Goal: Task Accomplishment & Management: Manage account settings

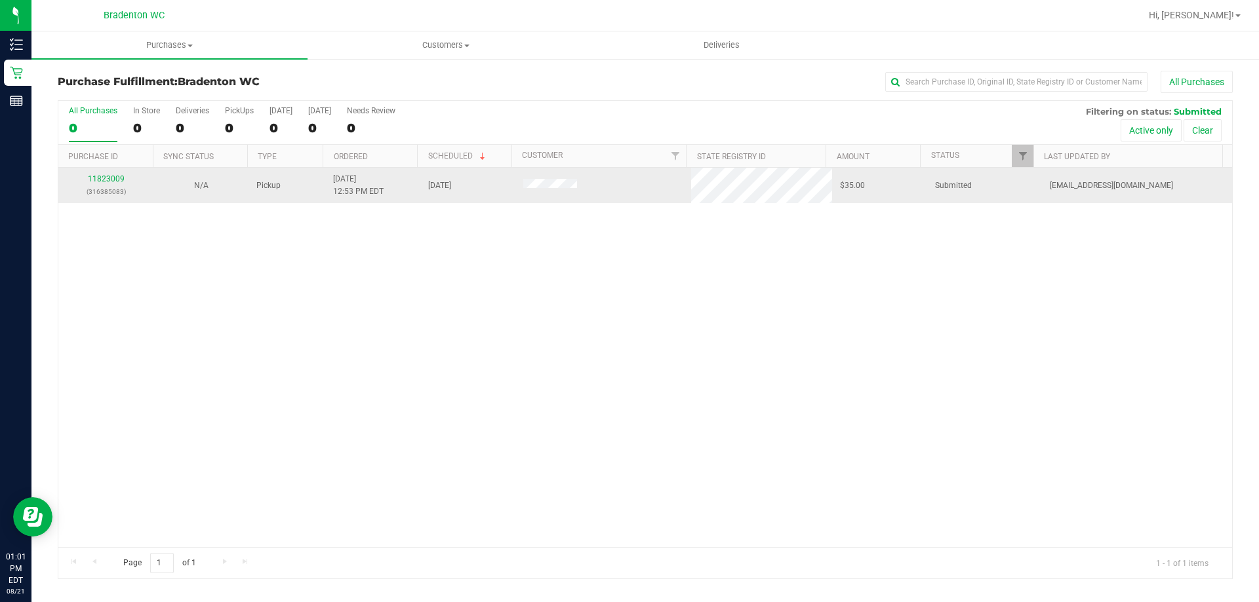
click at [108, 186] on p "(316385083)" at bounding box center [105, 192] width 79 height 12
click at [106, 174] on div "11823009 (316385083)" at bounding box center [105, 185] width 79 height 25
click at [105, 177] on link "11823009" at bounding box center [106, 178] width 37 height 9
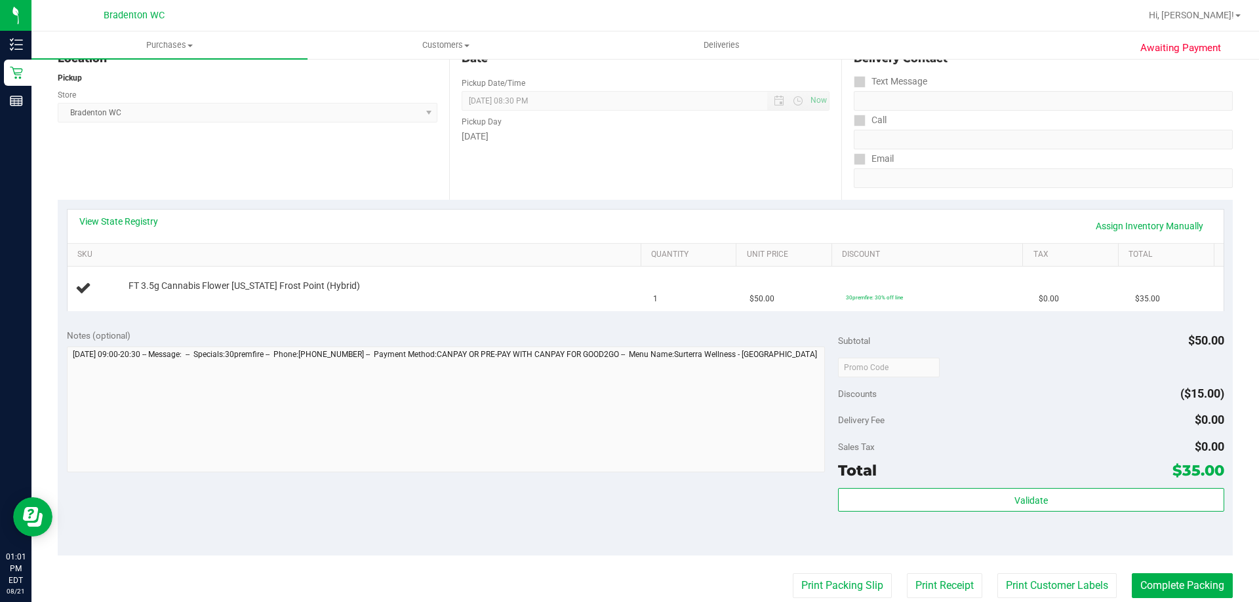
scroll to position [262, 0]
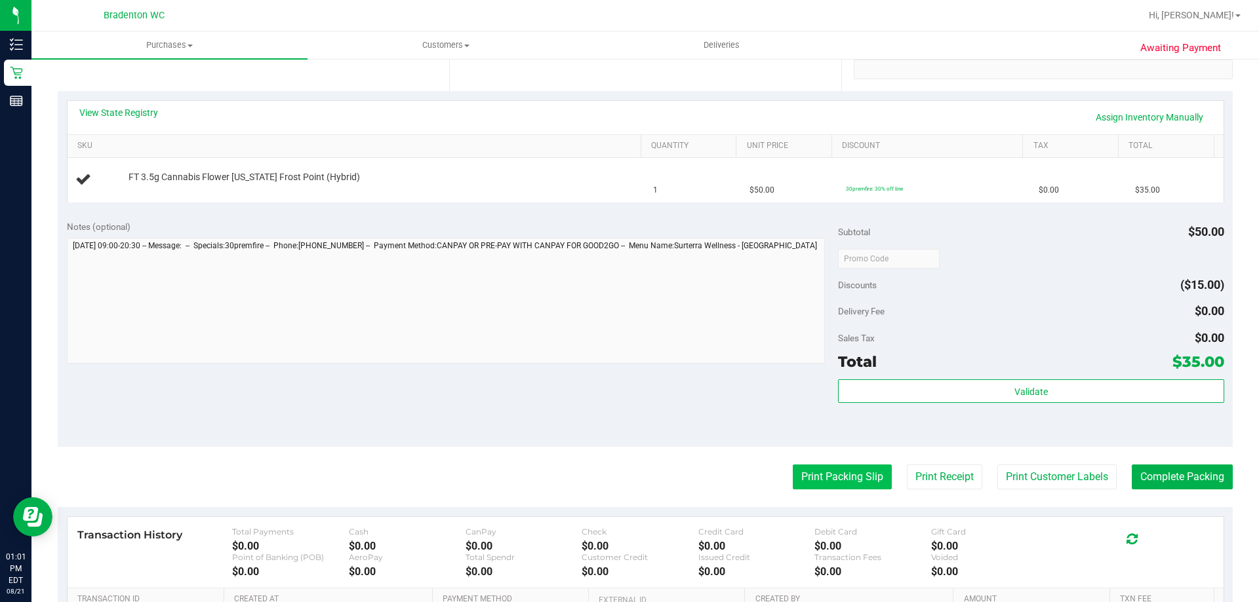
click at [804, 475] on button "Print Packing Slip" at bounding box center [842, 477] width 99 height 25
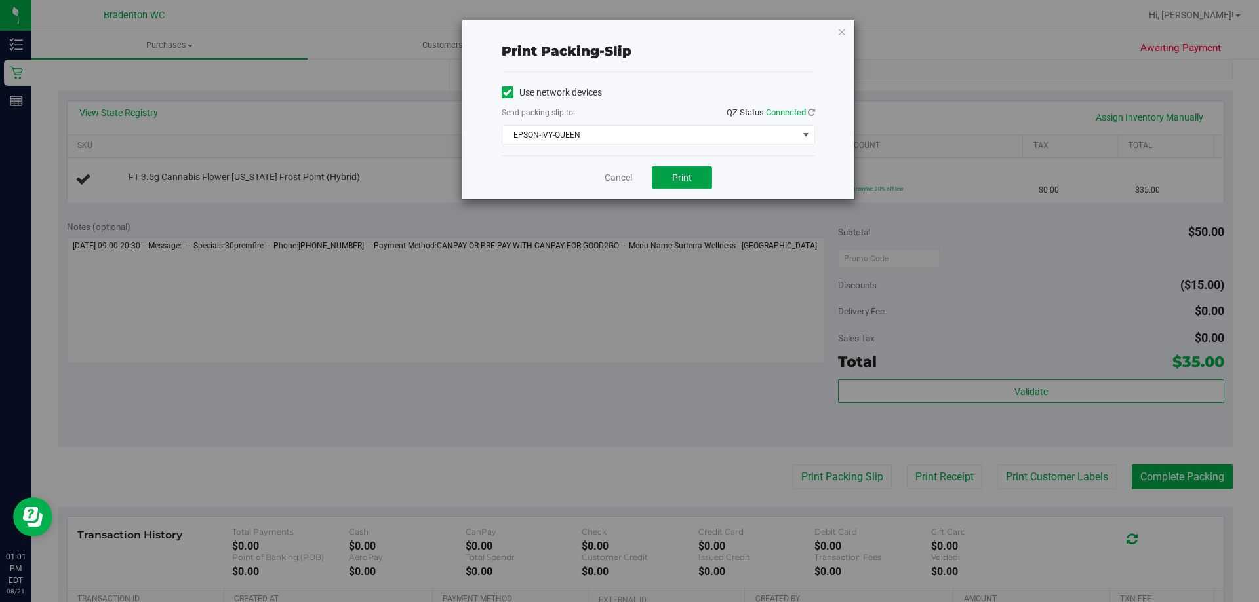
click at [697, 171] on button "Print" at bounding box center [682, 178] width 60 height 22
click at [619, 181] on link "Cancel" at bounding box center [618, 178] width 28 height 14
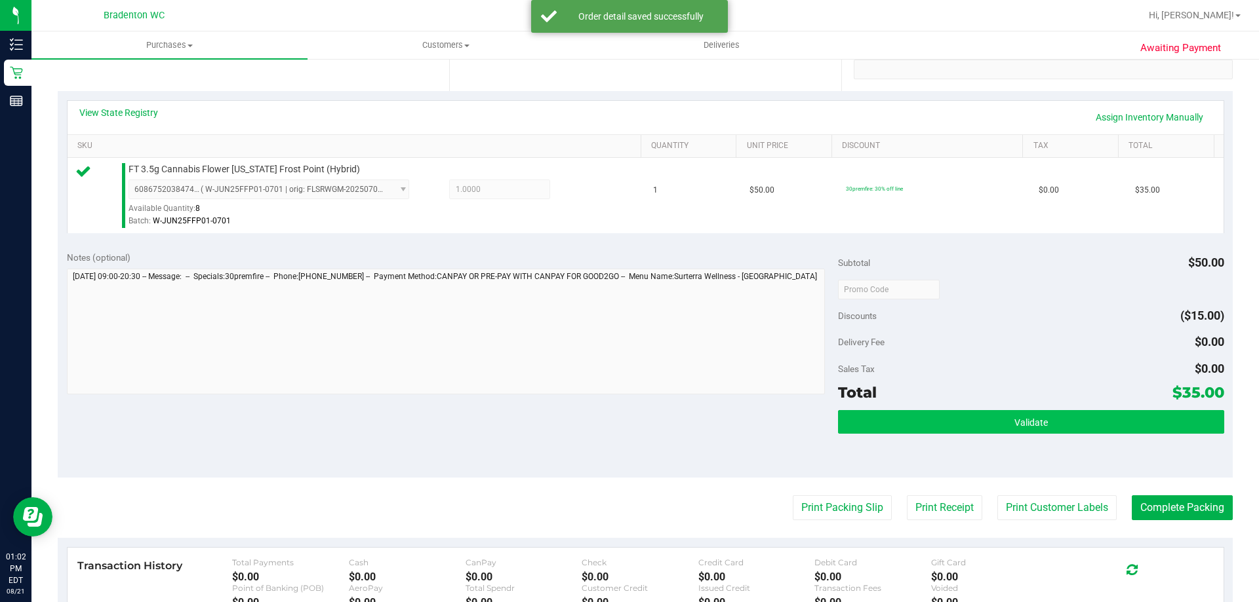
click at [950, 439] on div "Validate" at bounding box center [1030, 439] width 385 height 59
click at [947, 430] on button "Validate" at bounding box center [1030, 422] width 385 height 24
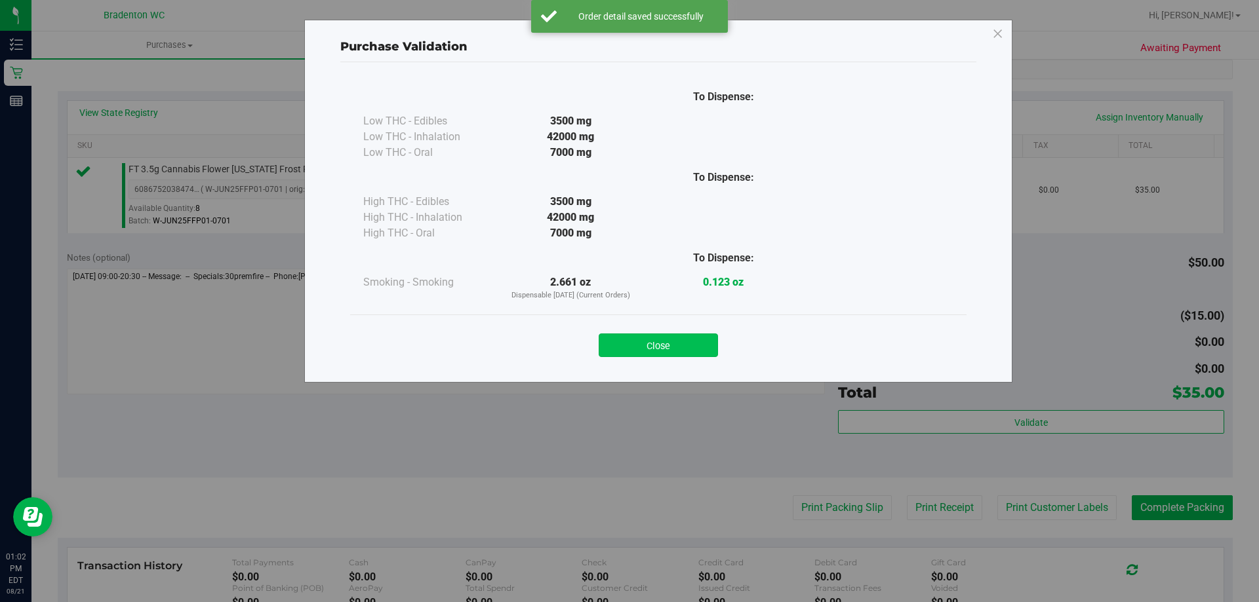
click at [686, 338] on button "Close" at bounding box center [658, 346] width 119 height 24
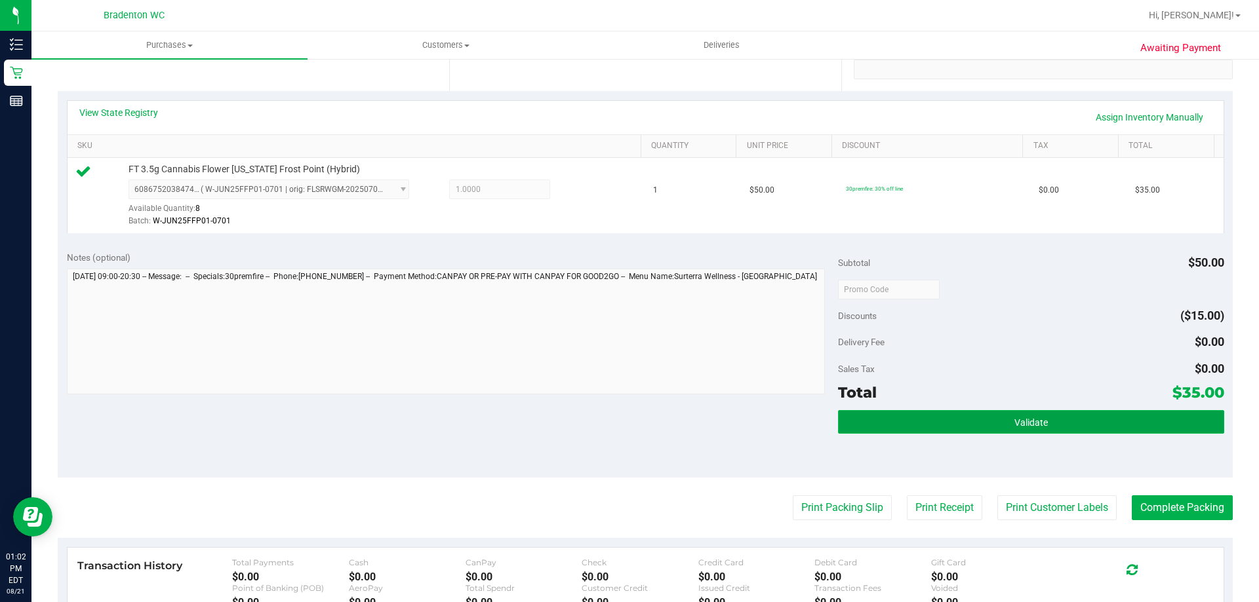
click at [1103, 418] on button "Validate" at bounding box center [1030, 422] width 385 height 24
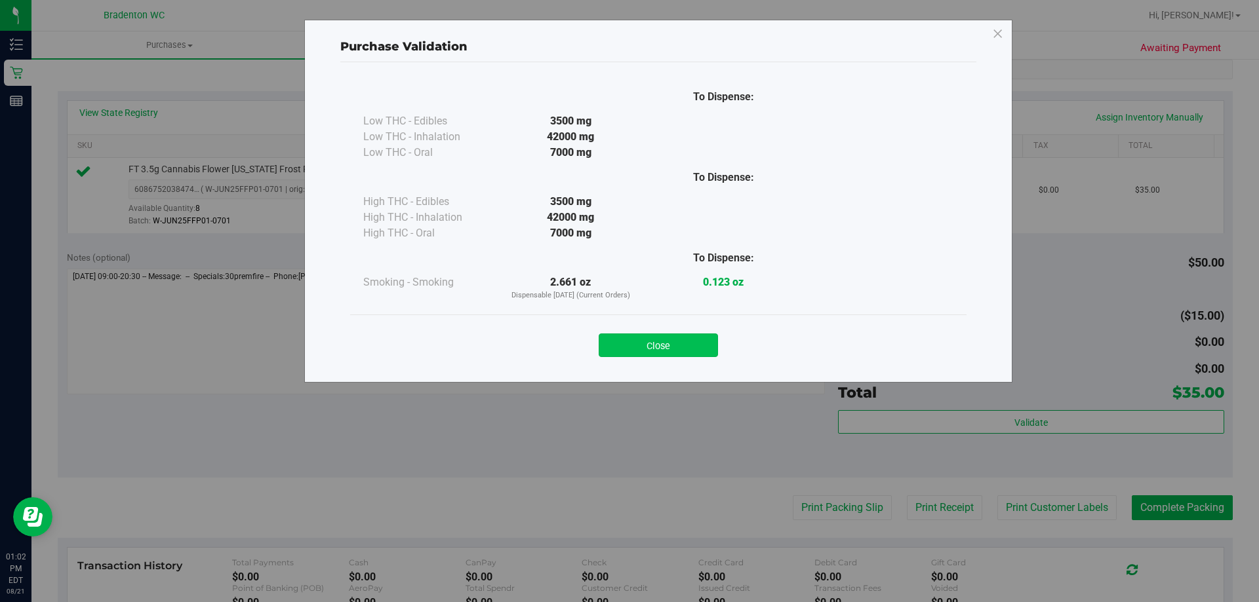
click at [677, 347] on button "Close" at bounding box center [658, 346] width 119 height 24
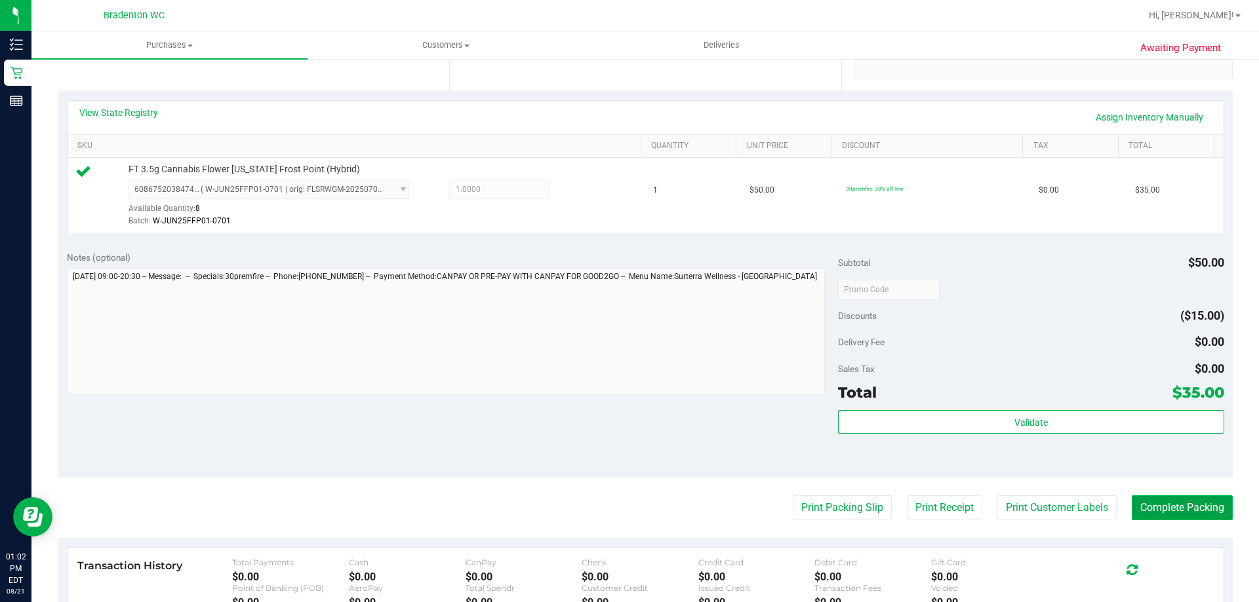
click at [1179, 503] on button "Complete Packing" at bounding box center [1182, 508] width 101 height 25
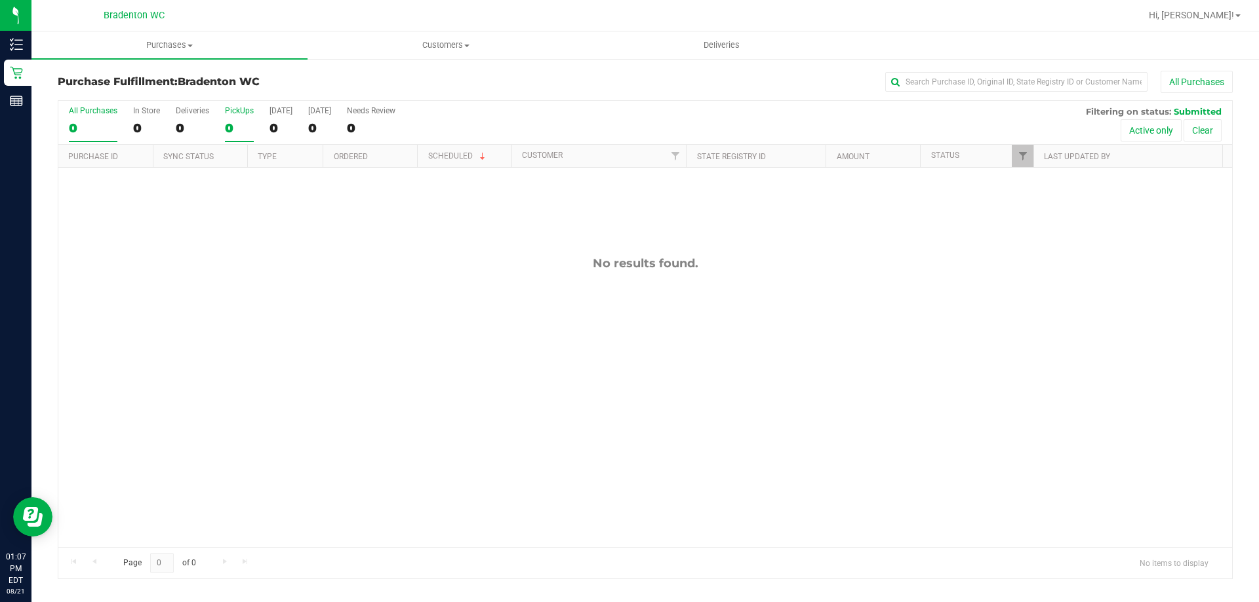
click at [234, 123] on div "0" at bounding box center [239, 128] width 29 height 15
click at [0, 0] on input "PickUps 0" at bounding box center [0, 0] width 0 height 0
click at [239, 130] on div "0" at bounding box center [239, 128] width 29 height 15
click at [0, 0] on input "PickUps 0" at bounding box center [0, 0] width 0 height 0
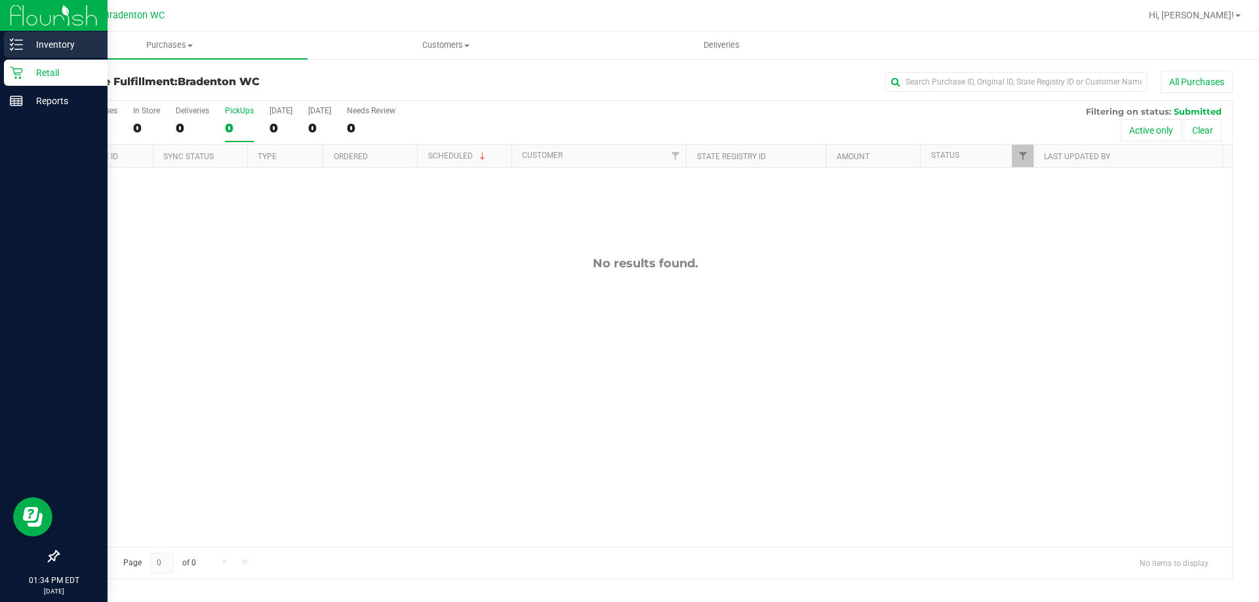
click at [27, 39] on p "Inventory" at bounding box center [62, 45] width 79 height 16
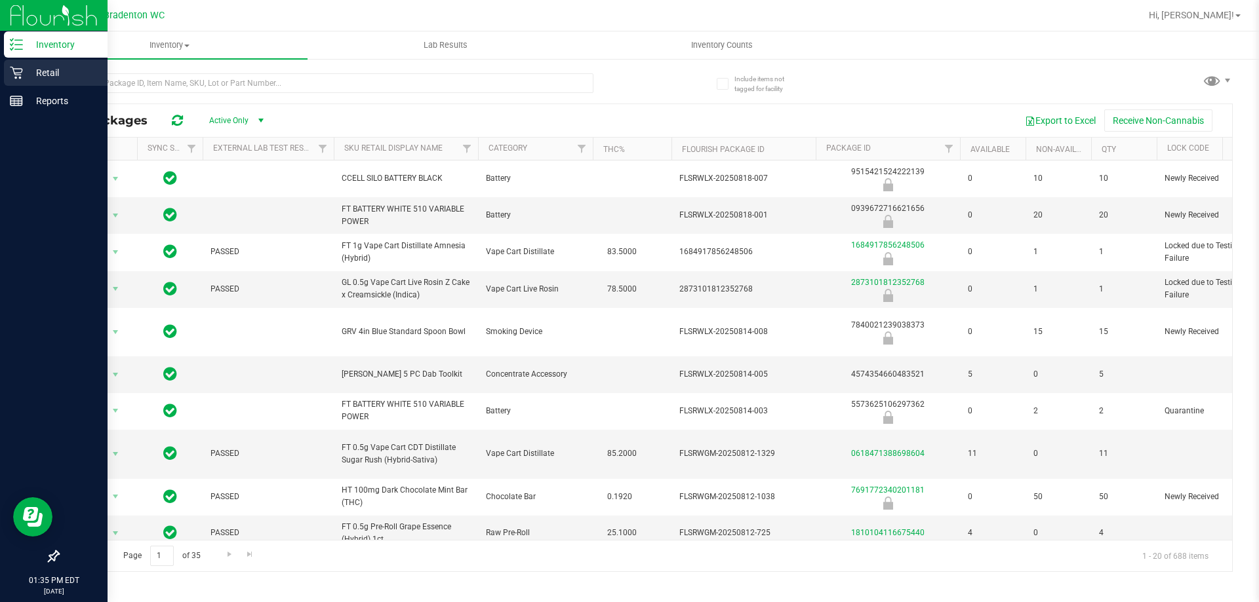
click at [21, 63] on div "Retail" at bounding box center [56, 73] width 104 height 26
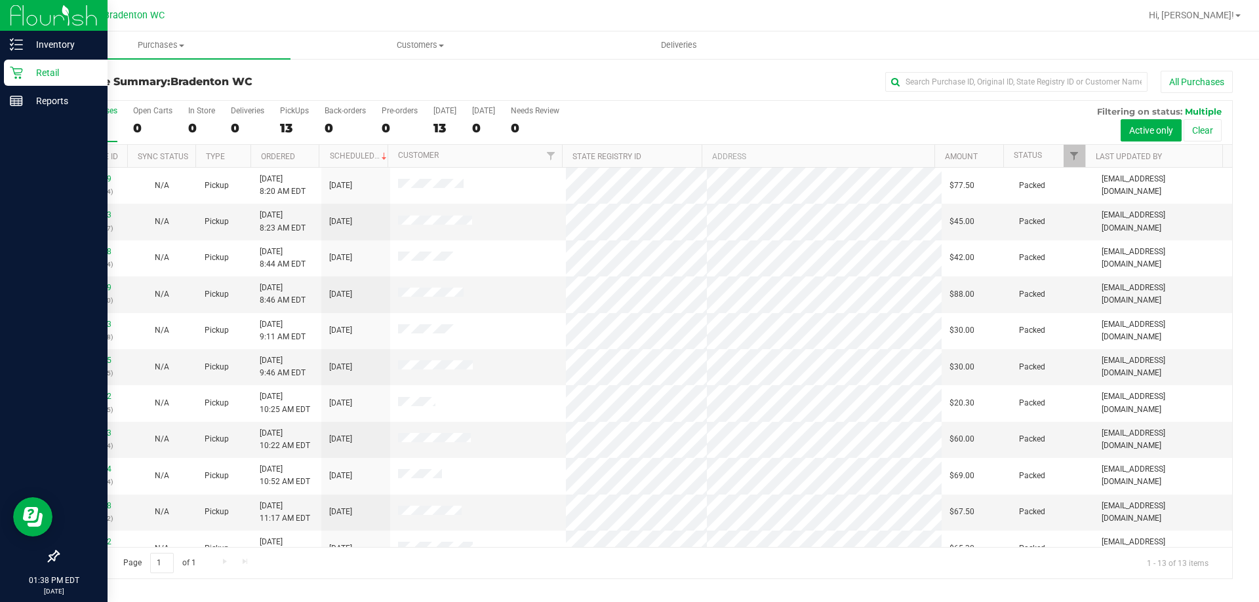
click at [46, 69] on p "Retail" at bounding box center [62, 73] width 79 height 16
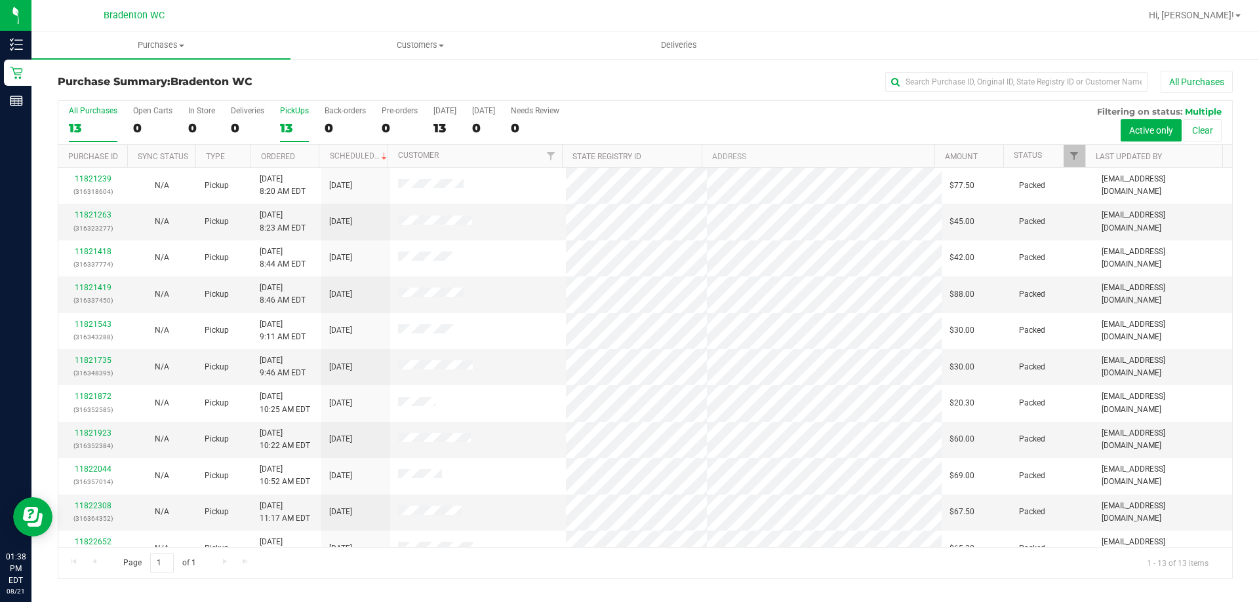
click at [302, 117] on label "PickUps 13" at bounding box center [294, 124] width 29 height 36
click at [0, 0] on input "PickUps 13" at bounding box center [0, 0] width 0 height 0
click at [1070, 157] on span "Filter" at bounding box center [1074, 156] width 10 height 10
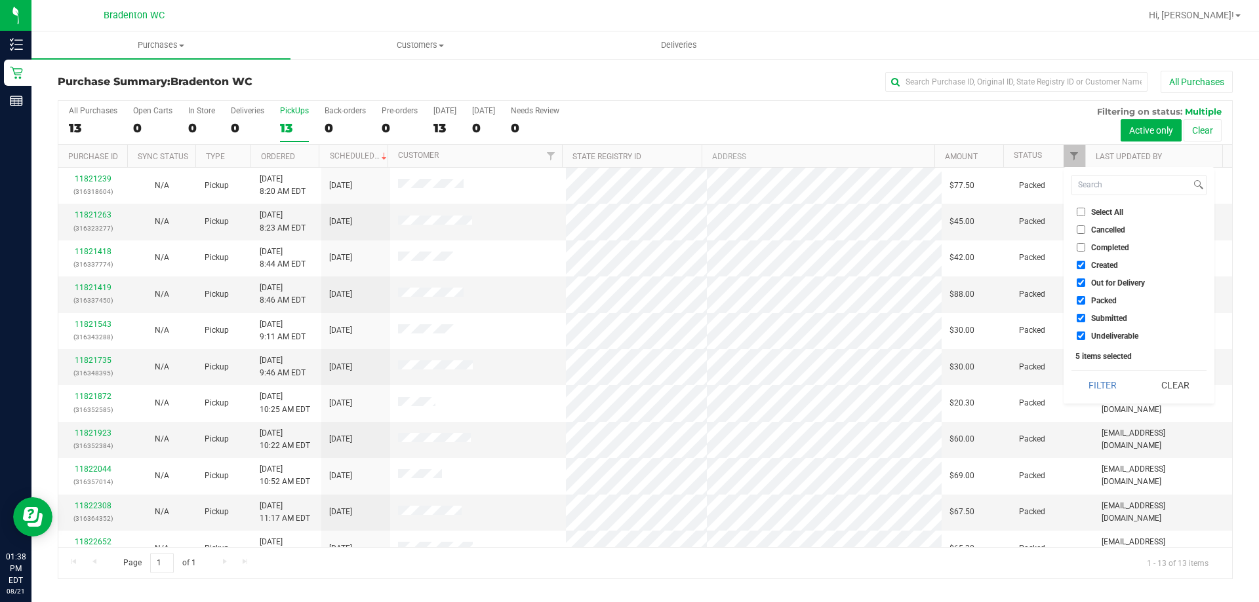
click at [1092, 302] on span "Packed" at bounding box center [1104, 301] width 26 height 8
click at [1085, 302] on input "Packed" at bounding box center [1080, 300] width 9 height 9
checkbox input "false"
click at [1113, 387] on button "Filter" at bounding box center [1102, 385] width 63 height 29
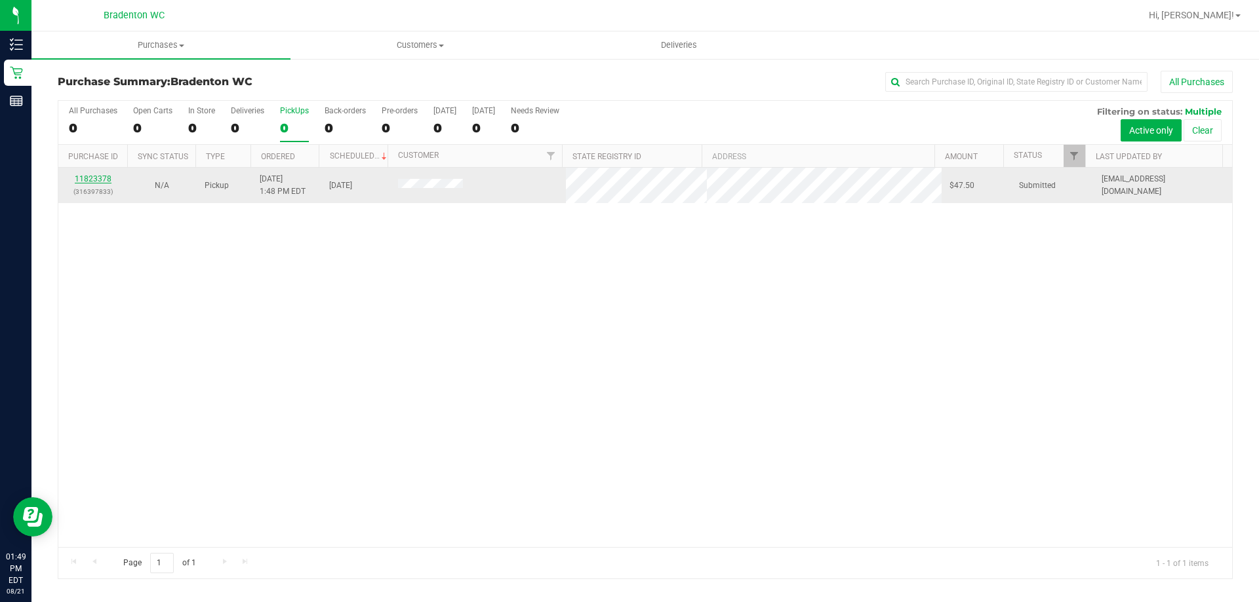
click at [104, 181] on link "11823378" at bounding box center [93, 178] width 37 height 9
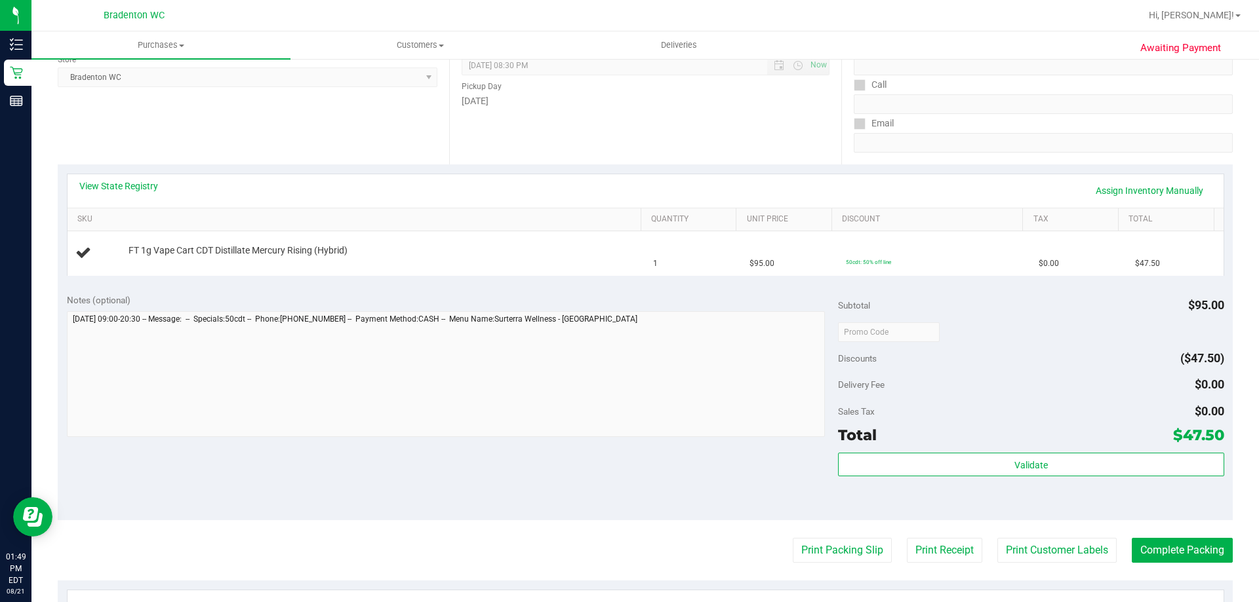
scroll to position [197, 0]
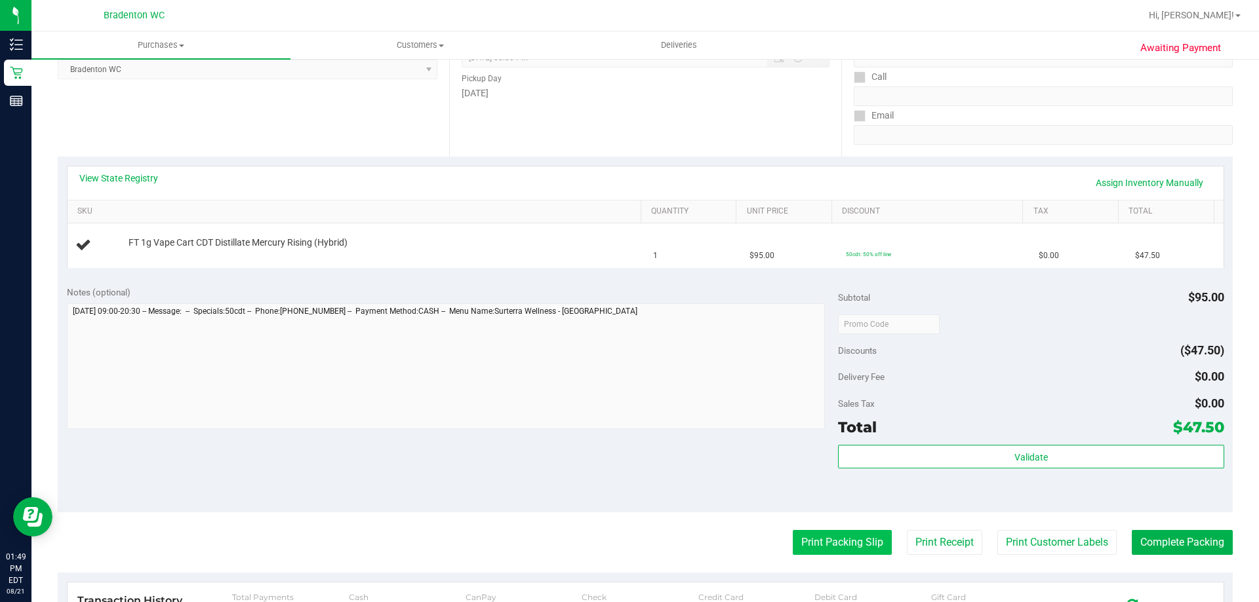
click at [827, 538] on button "Print Packing Slip" at bounding box center [842, 542] width 99 height 25
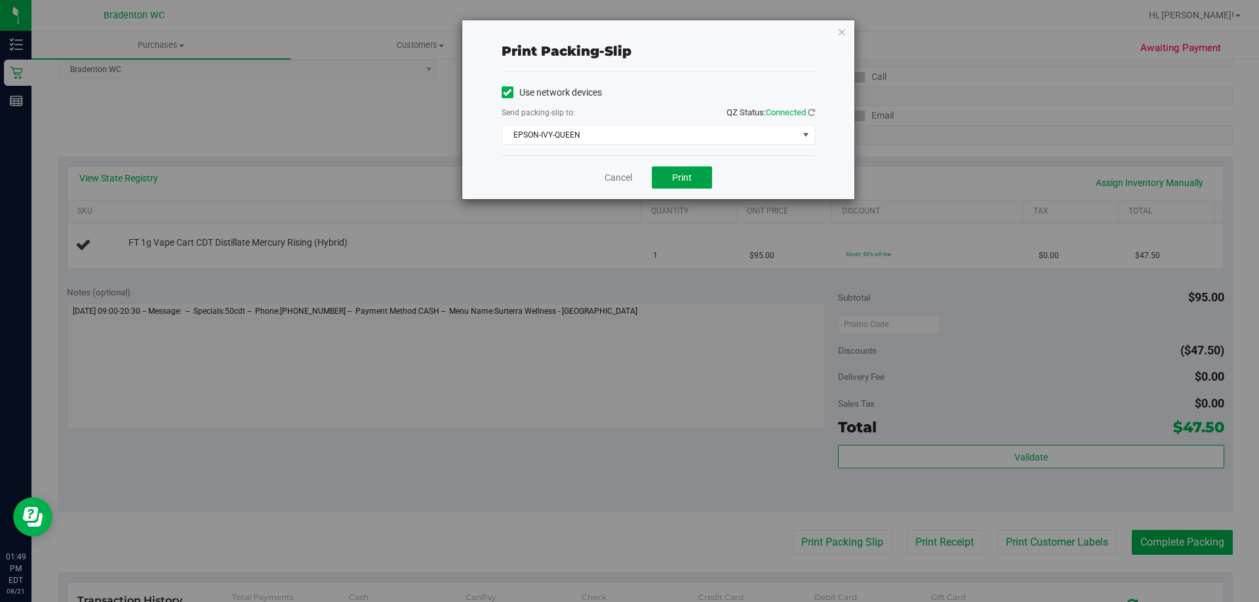
click at [689, 172] on span "Print" at bounding box center [682, 177] width 20 height 10
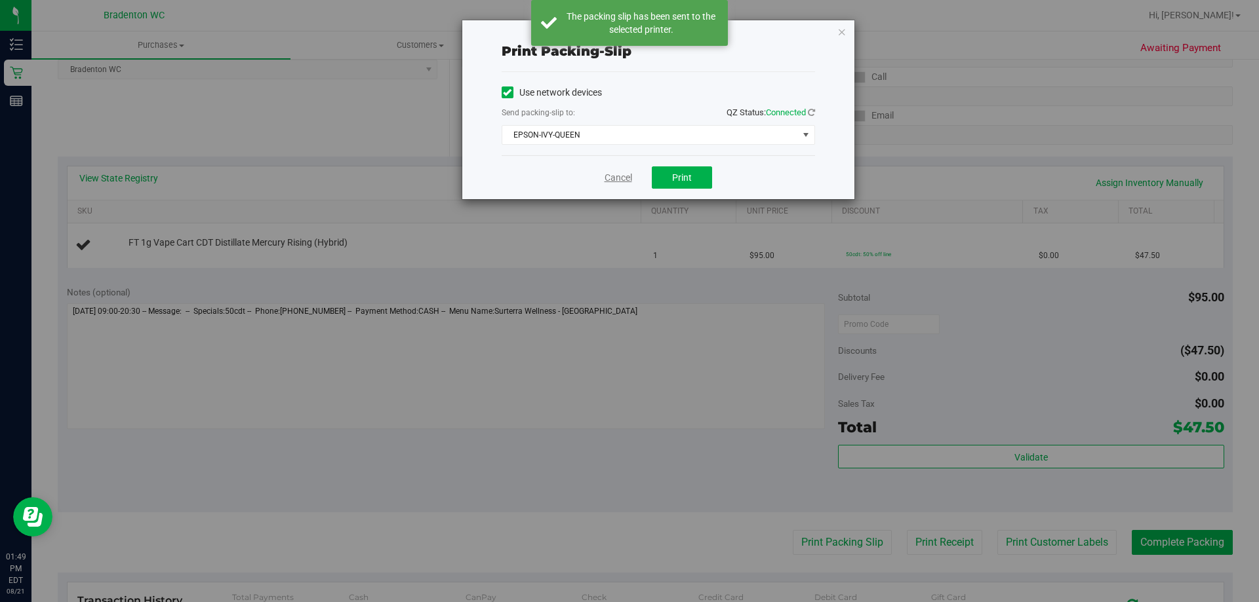
click at [615, 177] on link "Cancel" at bounding box center [618, 178] width 28 height 14
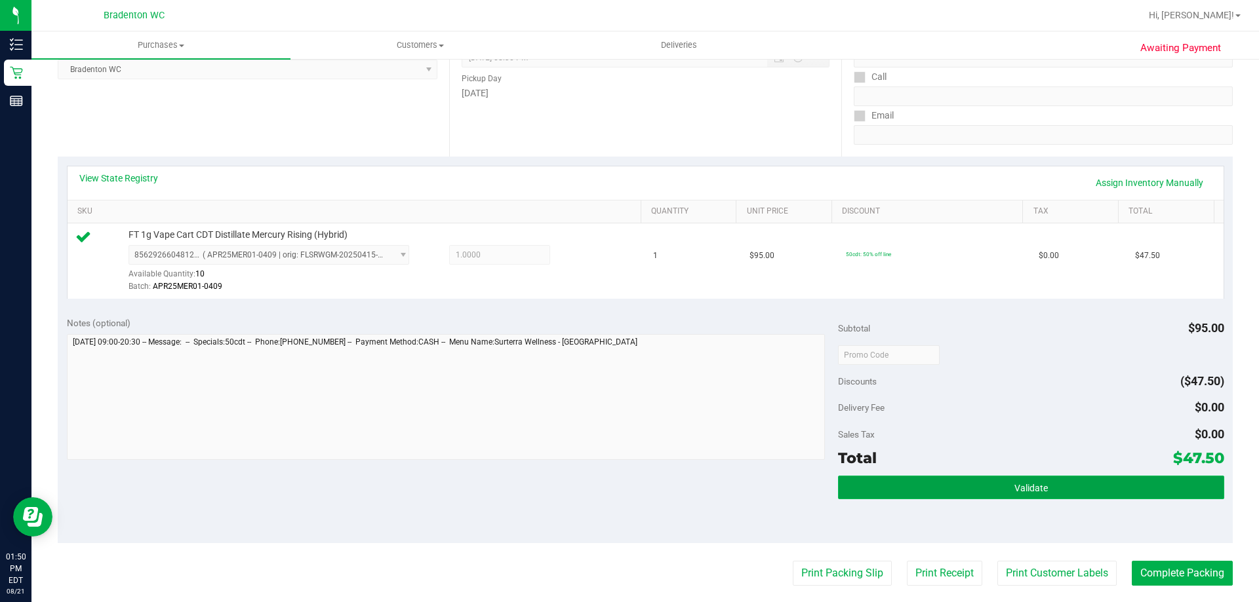
click at [928, 484] on button "Validate" at bounding box center [1030, 488] width 385 height 24
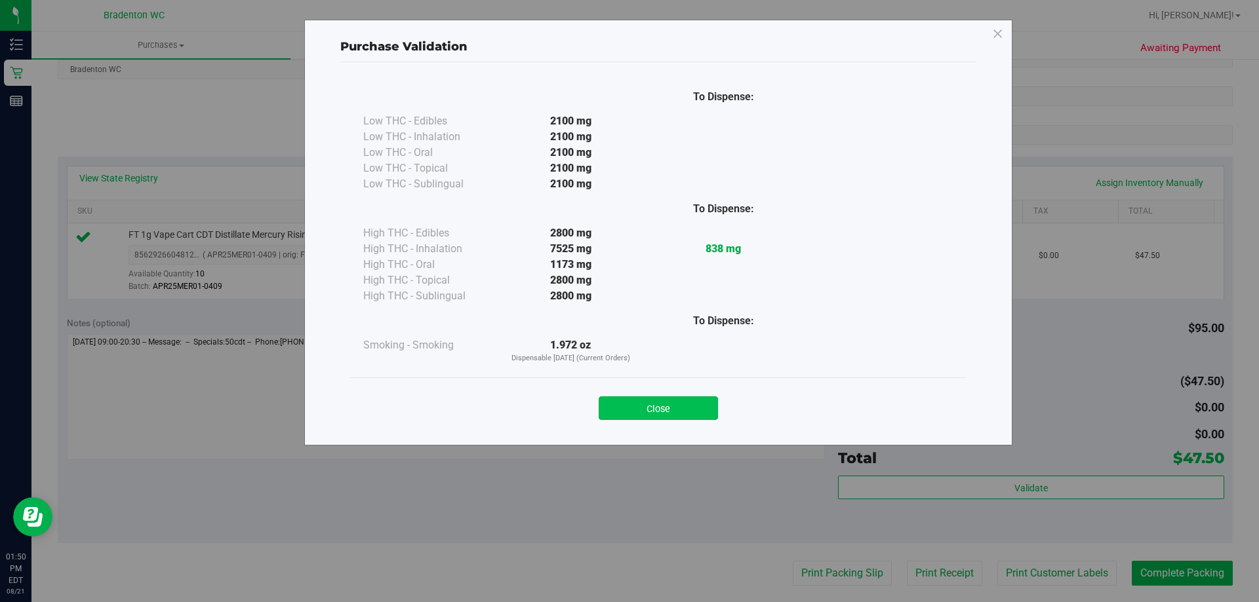
click at [677, 401] on button "Close" at bounding box center [658, 409] width 119 height 24
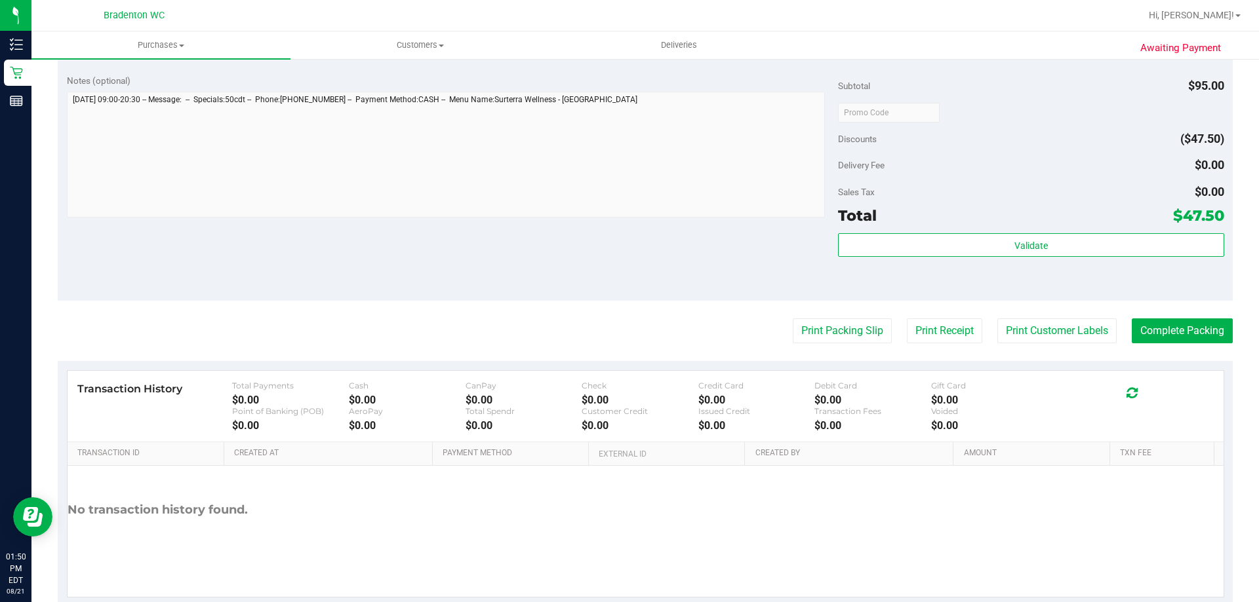
scroll to position [459, 0]
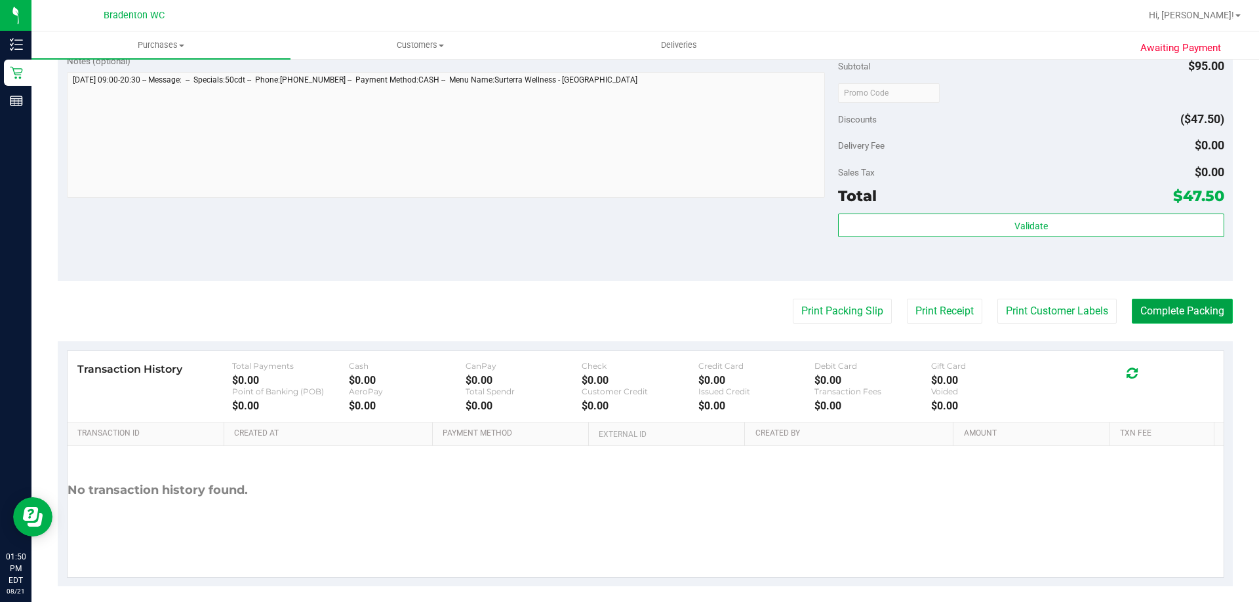
click at [1200, 304] on button "Complete Packing" at bounding box center [1182, 311] width 101 height 25
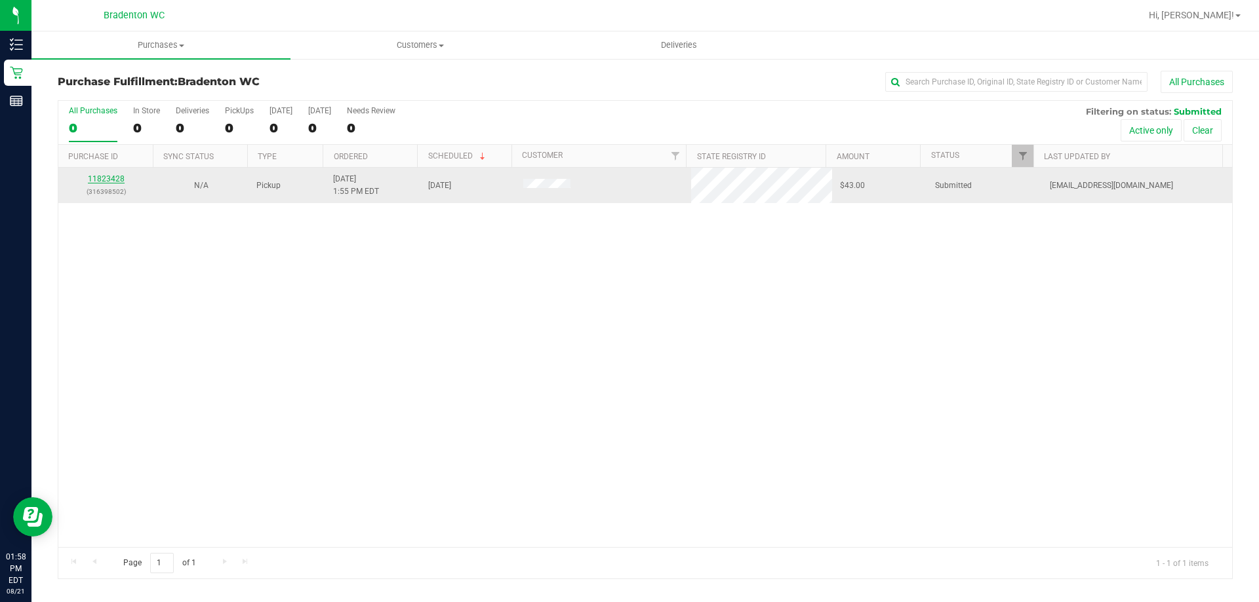
click at [112, 182] on link "11823428" at bounding box center [106, 178] width 37 height 9
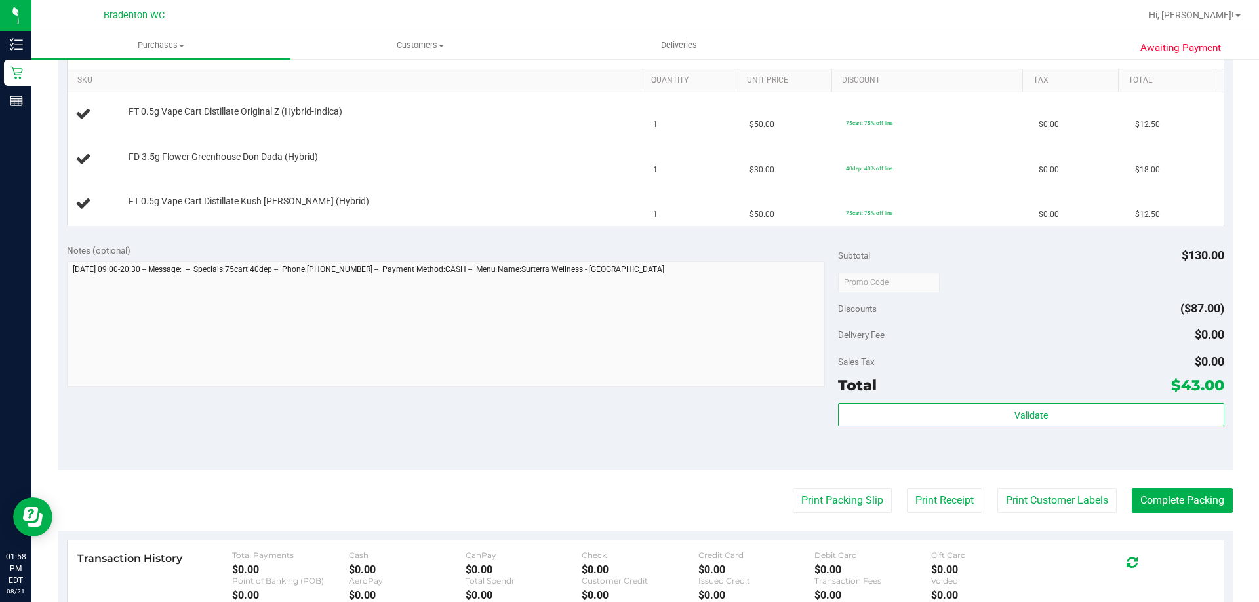
scroll to position [459, 0]
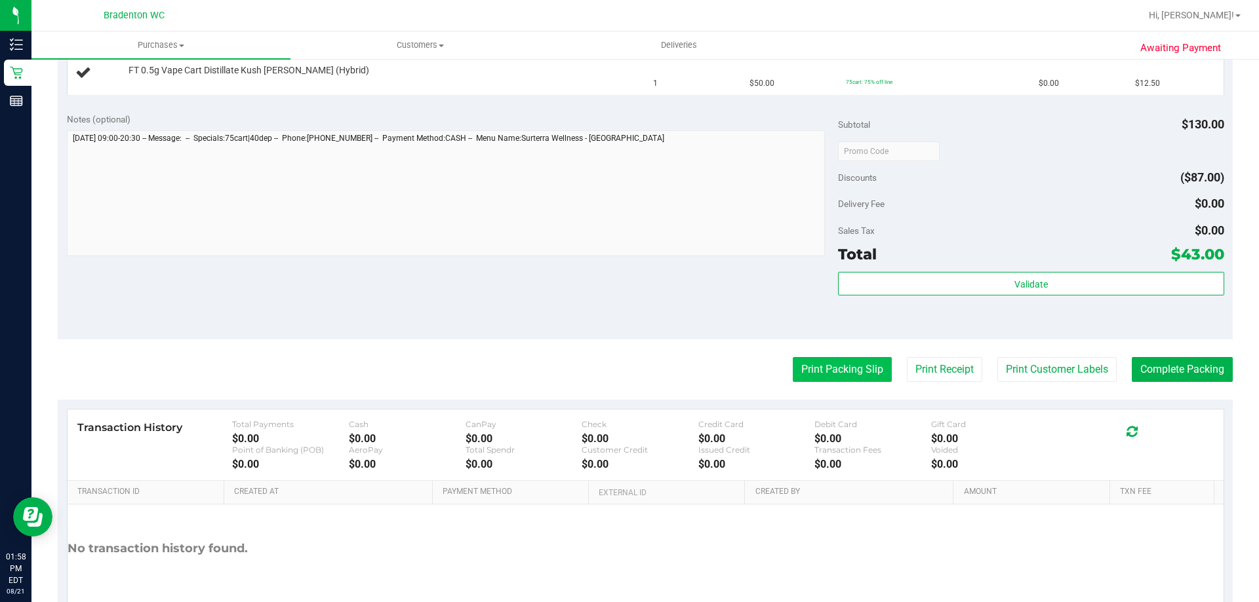
click at [825, 373] on button "Print Packing Slip" at bounding box center [842, 369] width 99 height 25
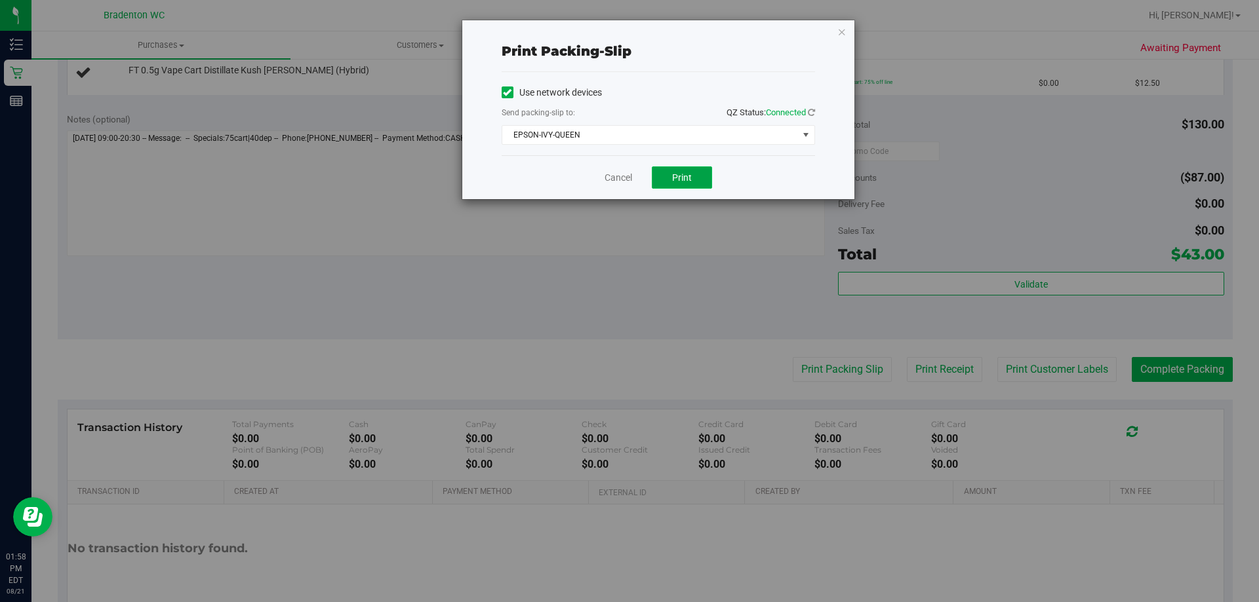
click at [680, 178] on span "Print" at bounding box center [682, 177] width 20 height 10
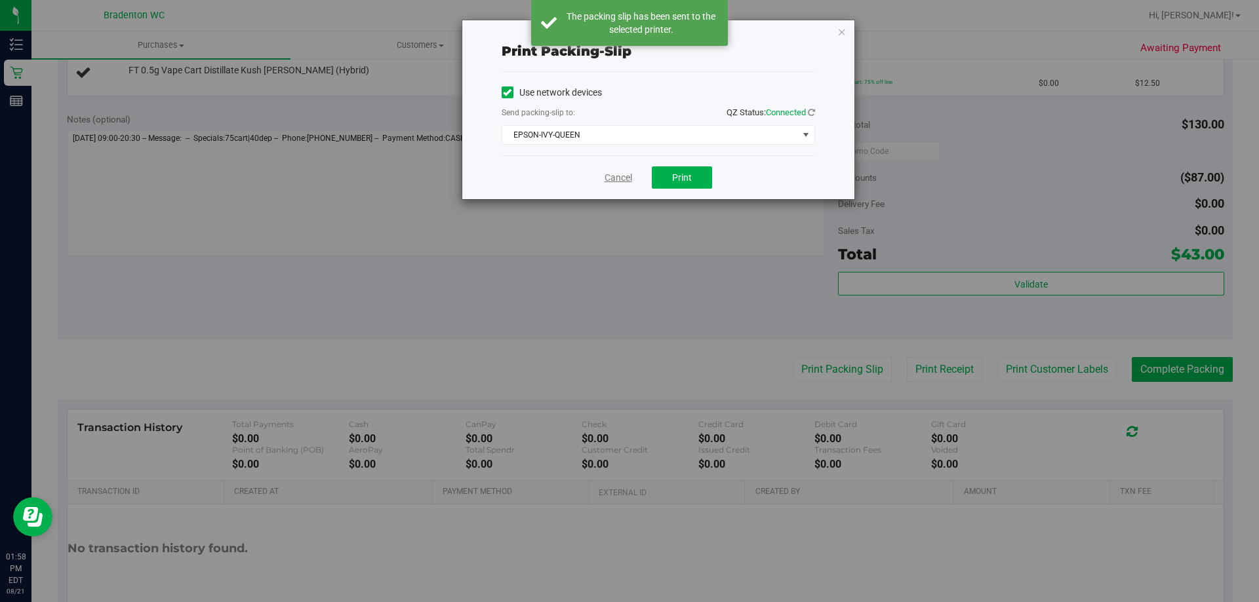
click at [629, 180] on link "Cancel" at bounding box center [618, 178] width 28 height 14
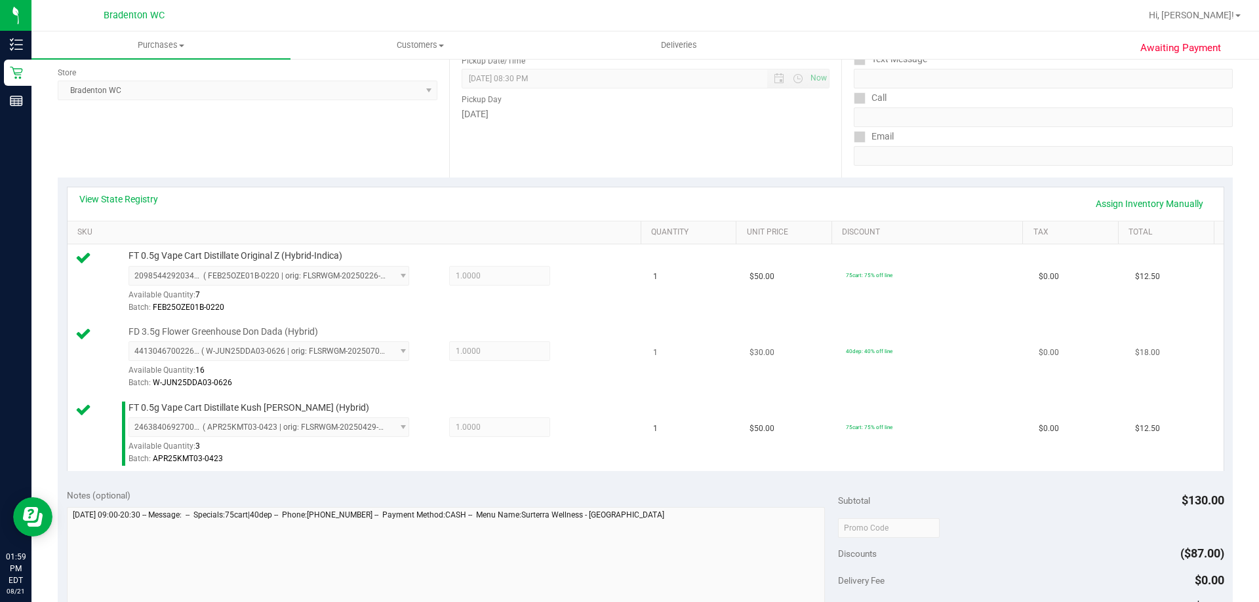
scroll to position [328, 0]
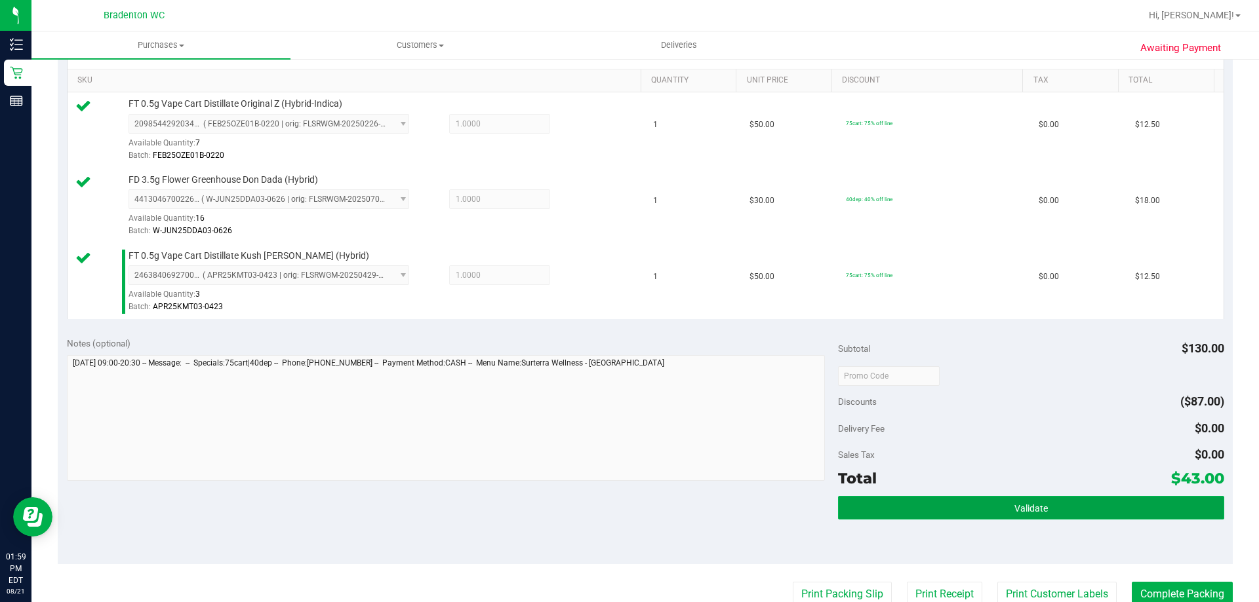
click at [1012, 515] on button "Validate" at bounding box center [1030, 508] width 385 height 24
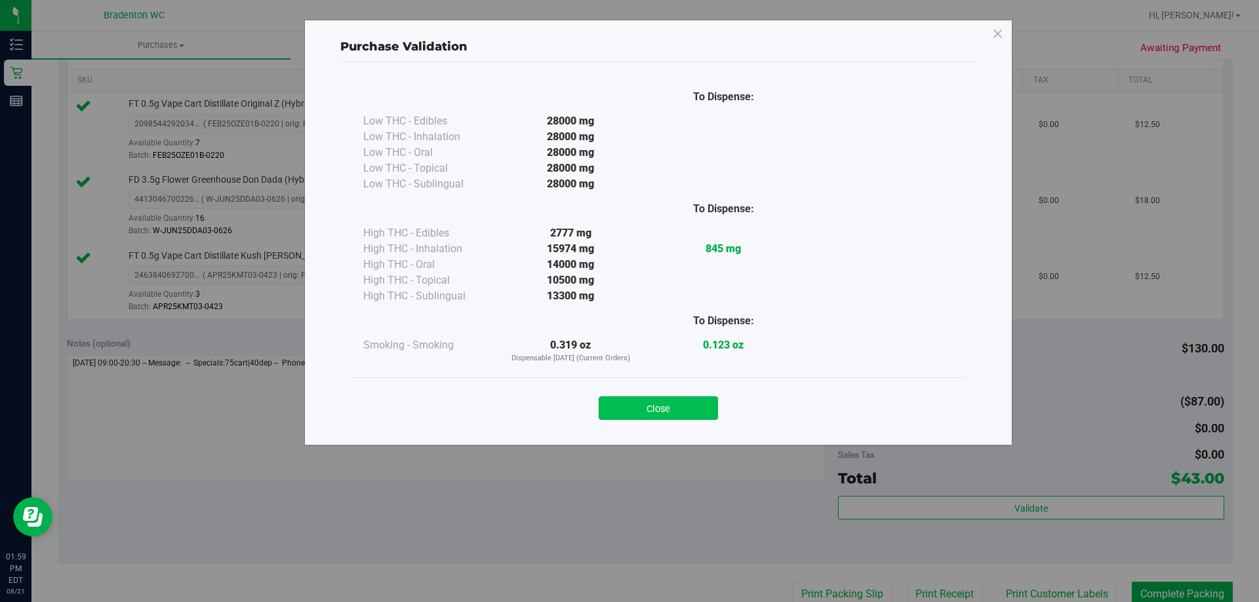
click at [674, 406] on button "Close" at bounding box center [658, 409] width 119 height 24
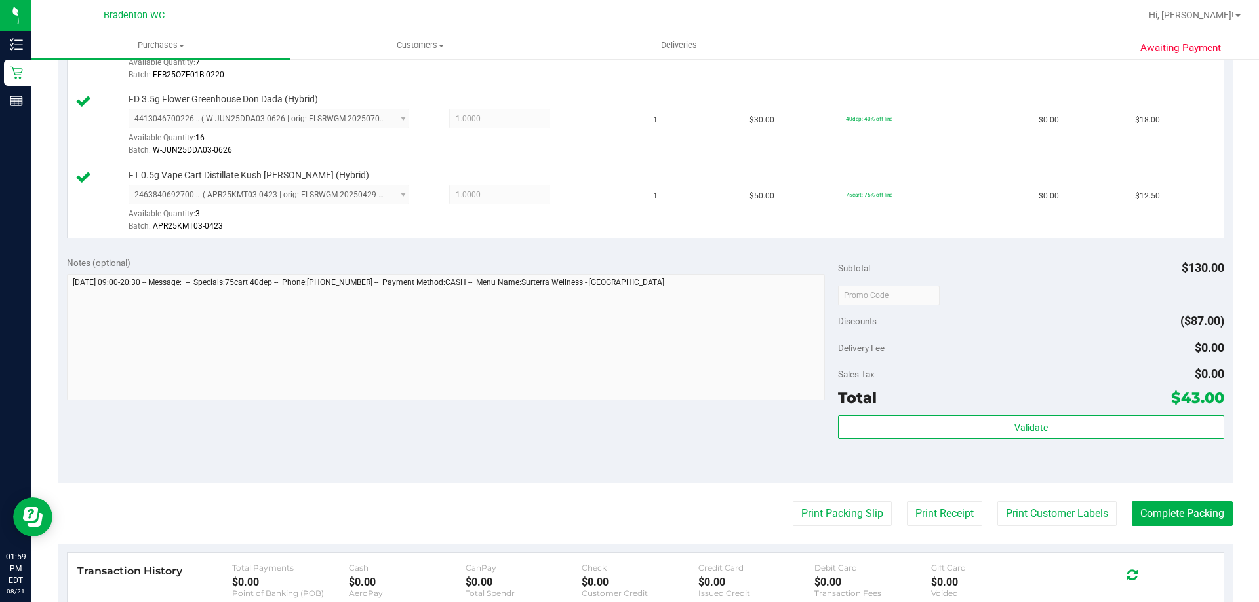
scroll to position [621, 0]
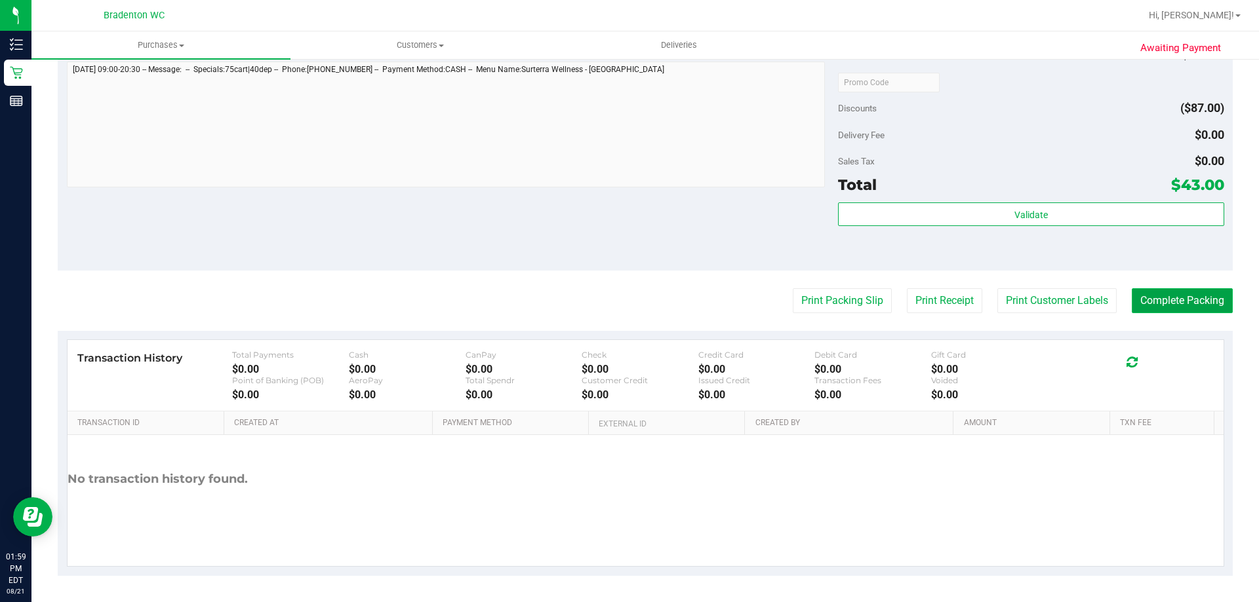
click at [1158, 292] on button "Complete Packing" at bounding box center [1182, 300] width 101 height 25
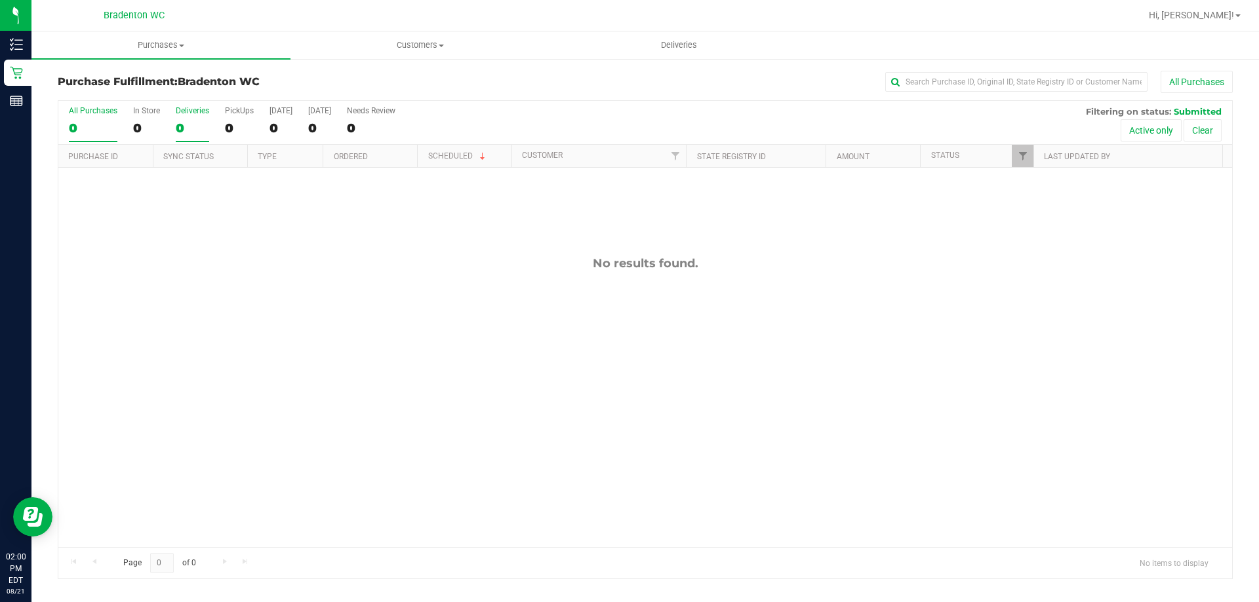
click at [187, 130] on div "0" at bounding box center [192, 128] width 33 height 15
click at [0, 0] on input "Deliveries 0" at bounding box center [0, 0] width 0 height 0
click at [229, 129] on div "0" at bounding box center [239, 128] width 29 height 15
click at [0, 0] on input "PickUps 0" at bounding box center [0, 0] width 0 height 0
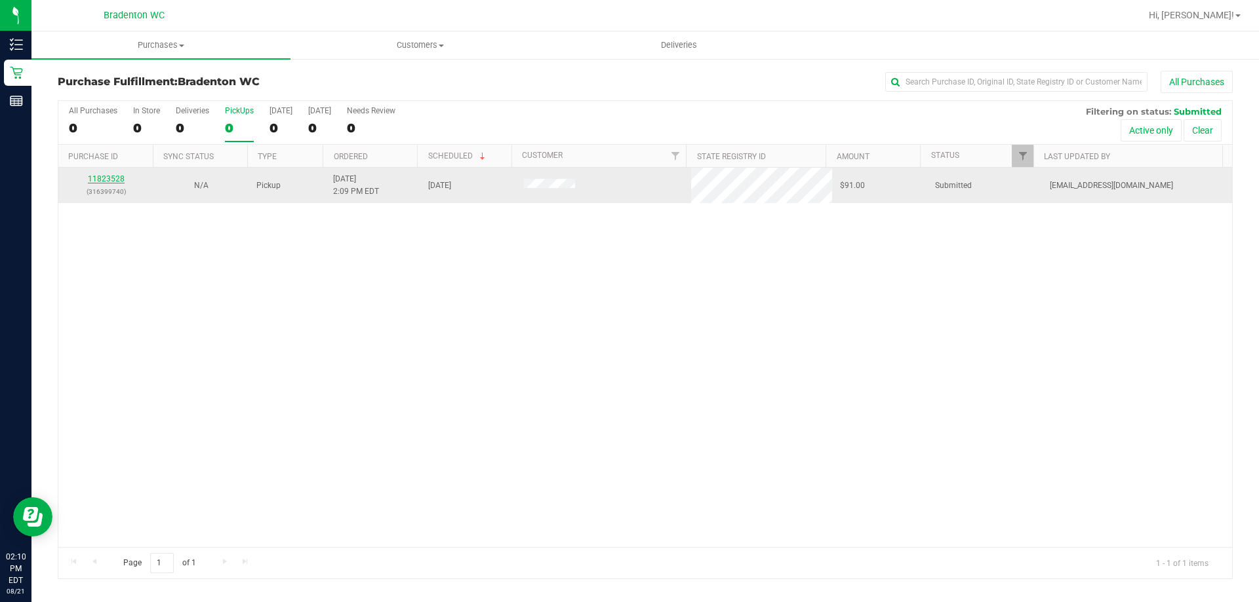
click at [118, 179] on link "11823528" at bounding box center [106, 178] width 37 height 9
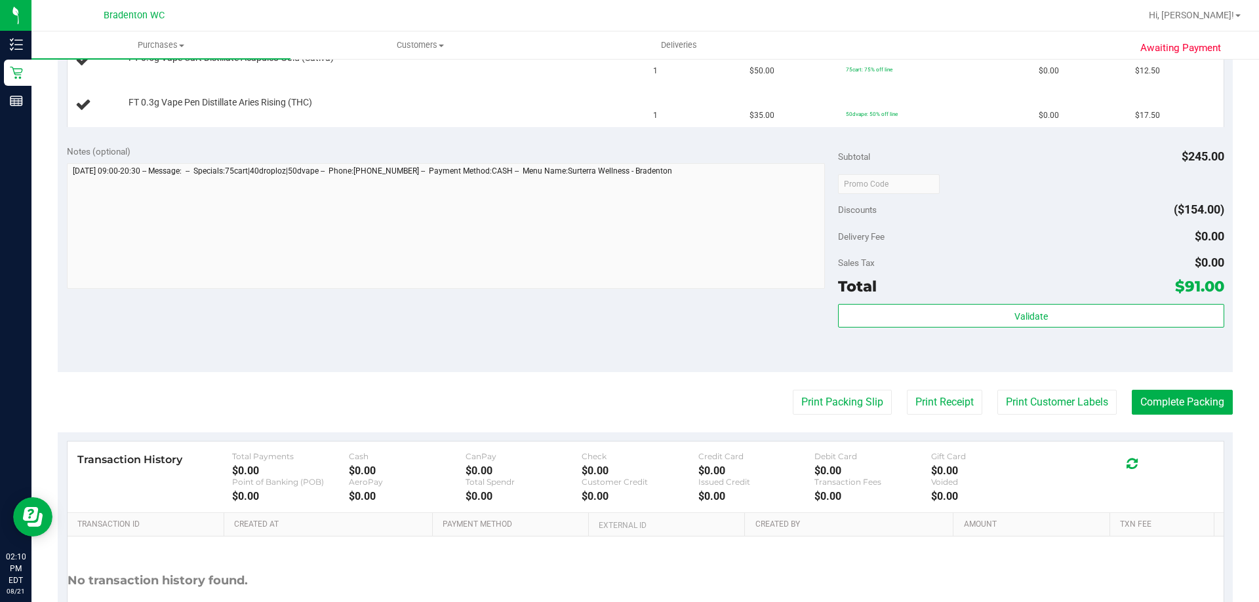
scroll to position [524, 0]
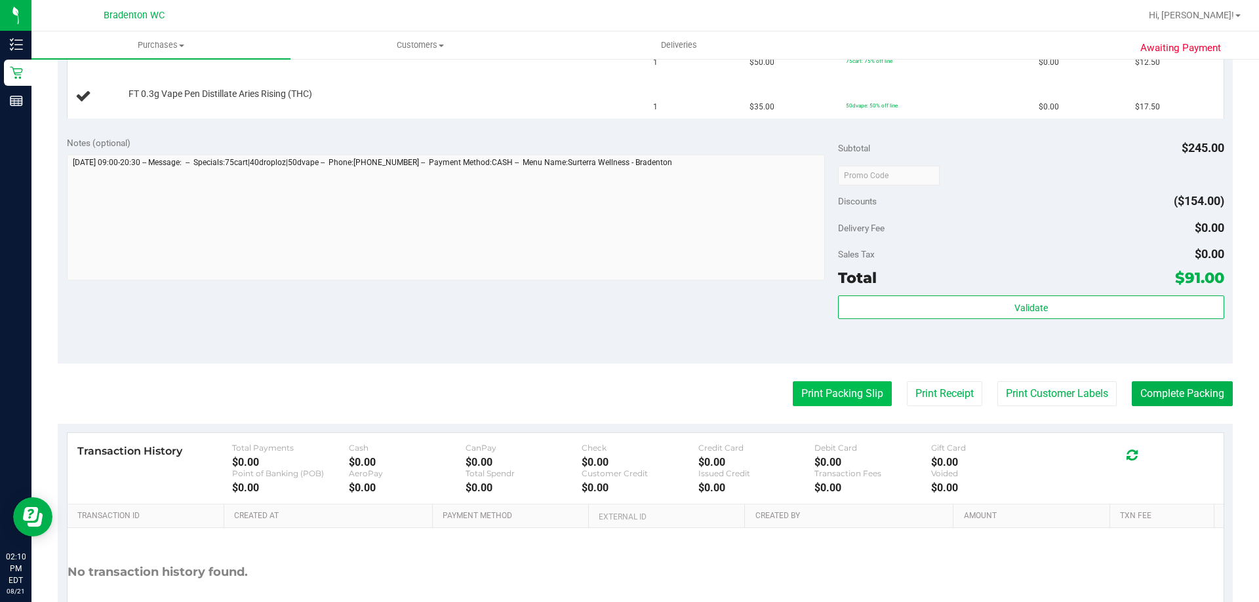
click at [839, 402] on button "Print Packing Slip" at bounding box center [842, 394] width 99 height 25
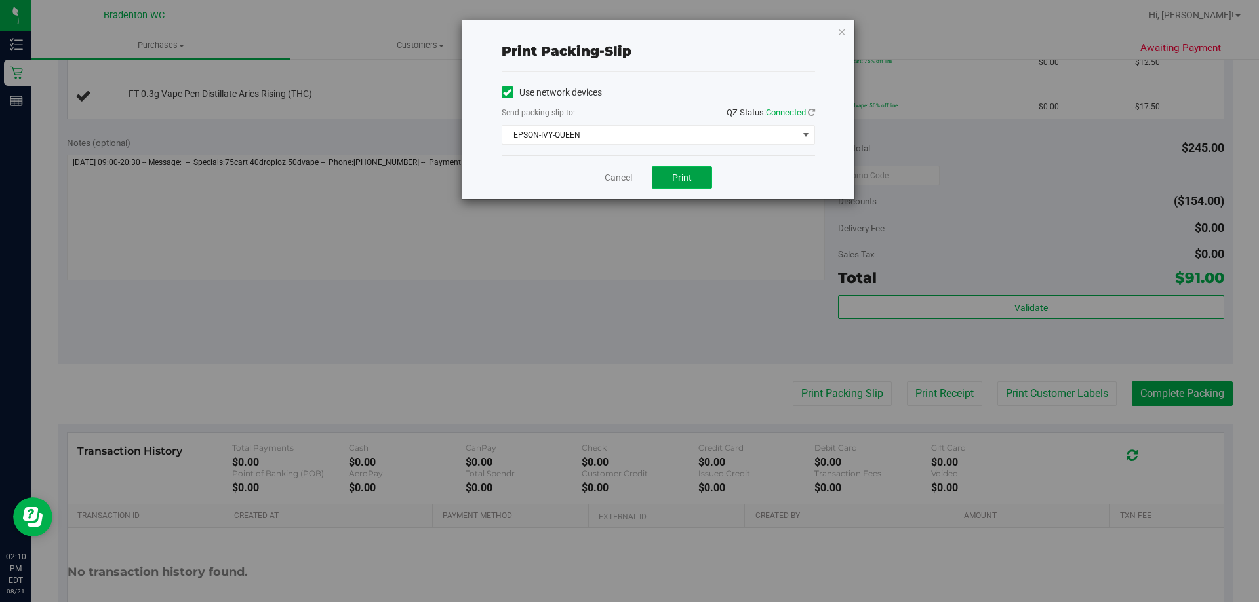
click at [691, 180] on span "Print" at bounding box center [682, 177] width 20 height 10
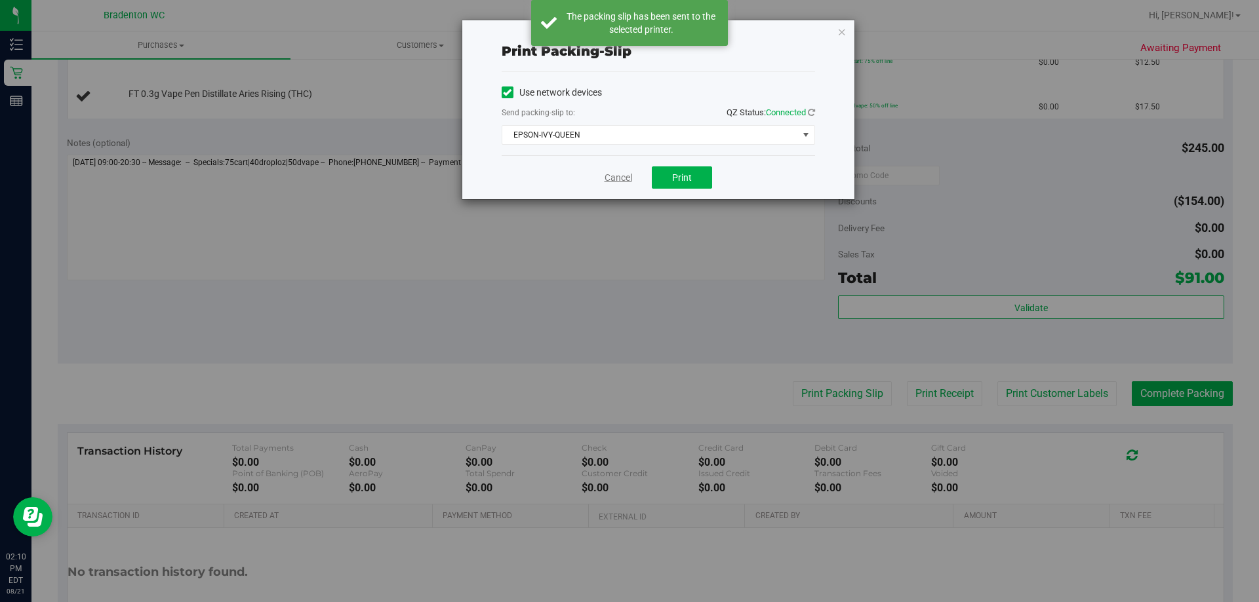
click at [615, 181] on link "Cancel" at bounding box center [618, 178] width 28 height 14
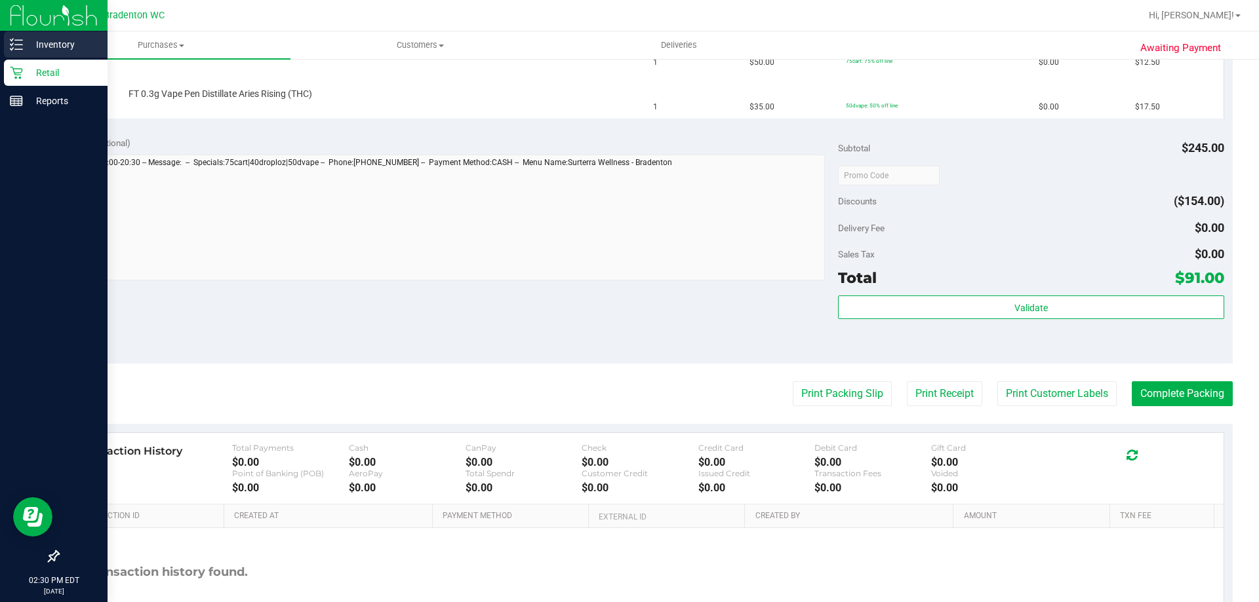
click at [56, 43] on p "Inventory" at bounding box center [62, 45] width 79 height 16
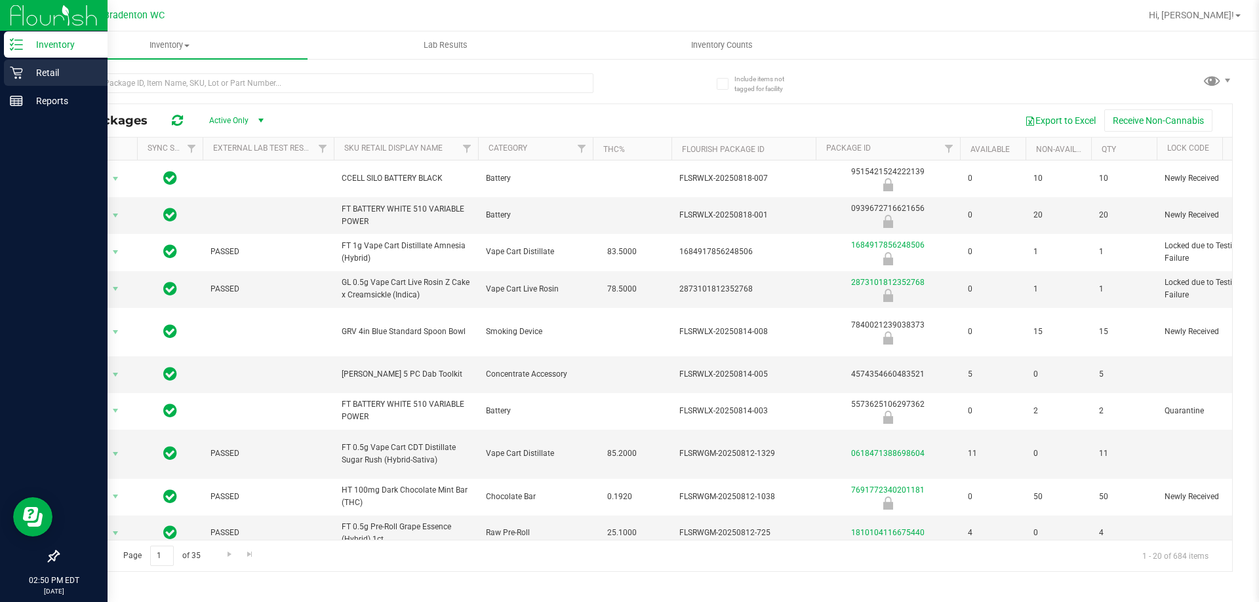
click at [28, 68] on p "Retail" at bounding box center [62, 73] width 79 height 16
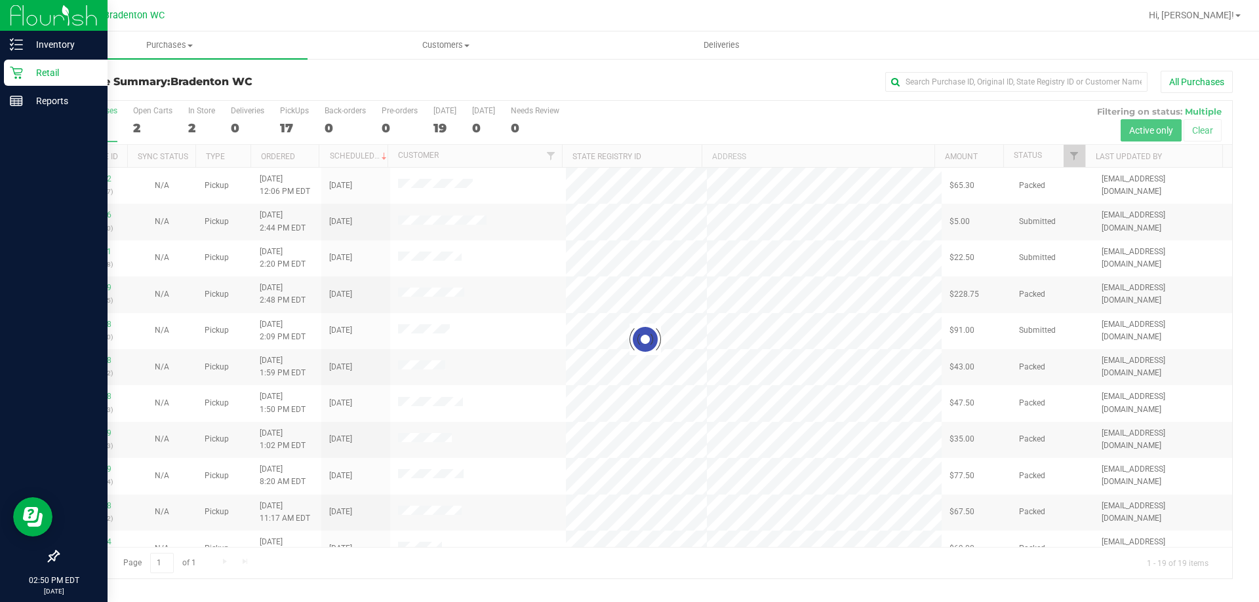
click at [285, 128] on div at bounding box center [644, 340] width 1173 height 478
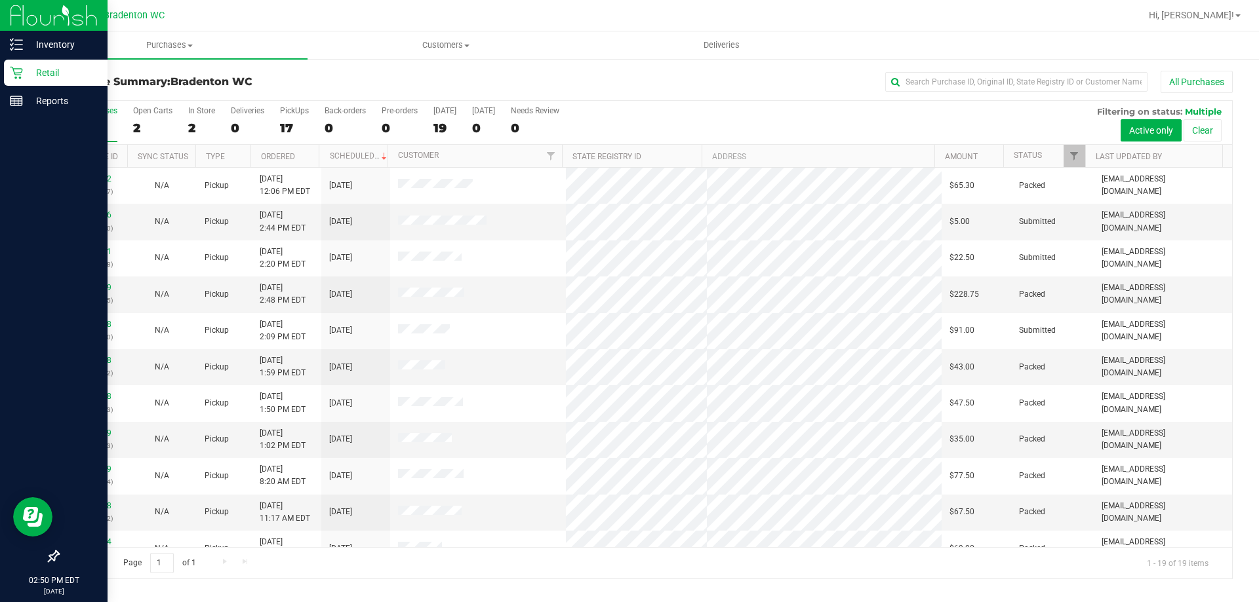
click at [286, 130] on div "17" at bounding box center [294, 128] width 29 height 15
click at [0, 0] on input "PickUps 17" at bounding box center [0, 0] width 0 height 0
click at [1073, 147] on link "Filter" at bounding box center [1074, 156] width 22 height 22
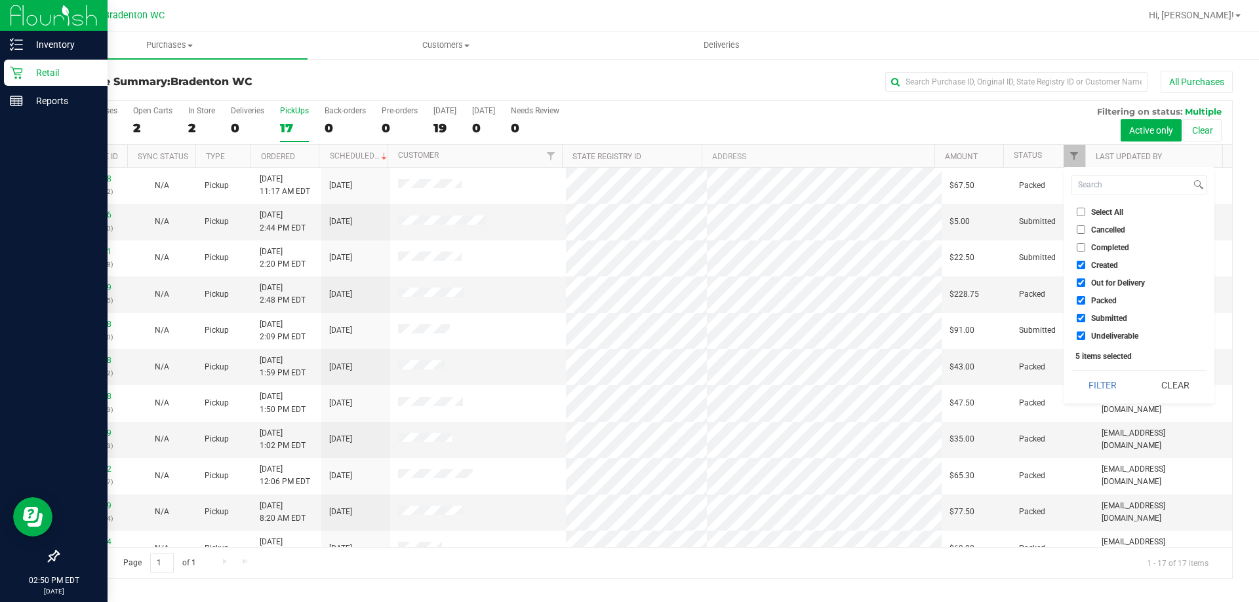
click at [1086, 302] on label "Packed" at bounding box center [1096, 300] width 40 height 9
click at [1085, 302] on input "Packed" at bounding box center [1080, 300] width 9 height 9
checkbox input "false"
click at [1101, 383] on button "Filter" at bounding box center [1102, 385] width 63 height 29
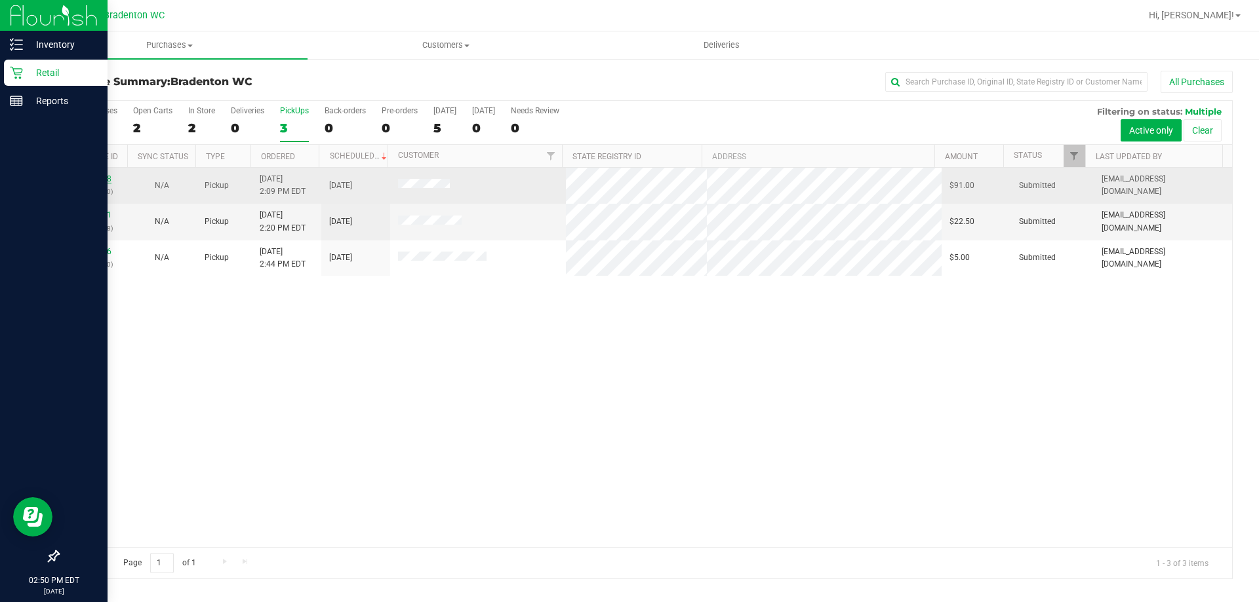
click at [106, 179] on link "11823528" at bounding box center [93, 178] width 37 height 9
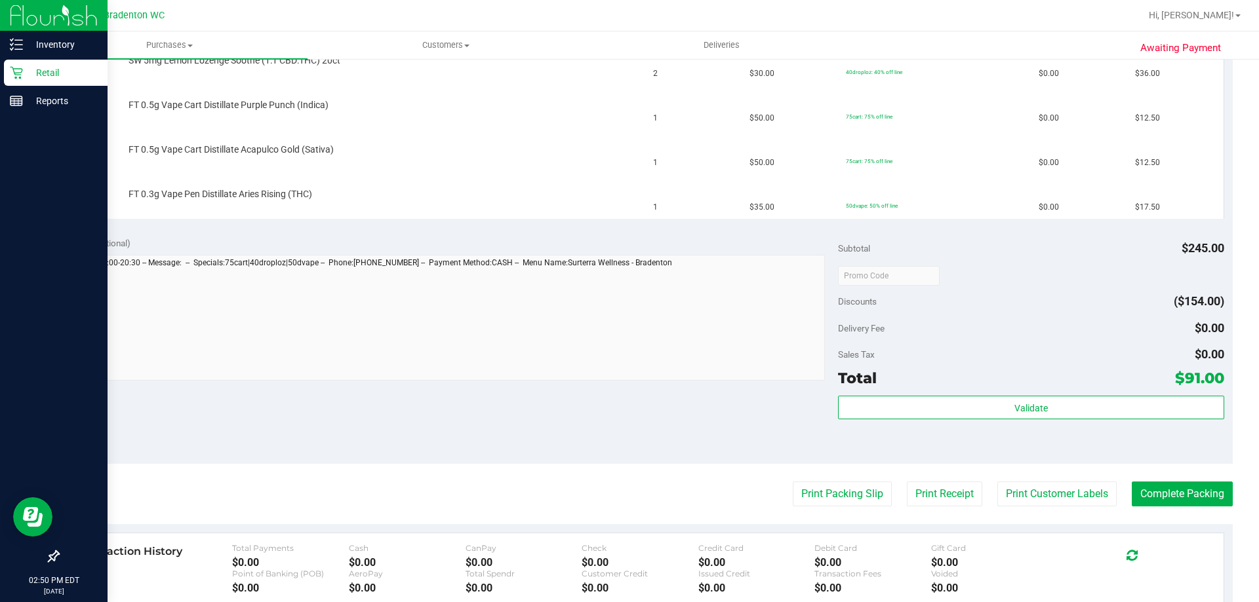
scroll to position [524, 0]
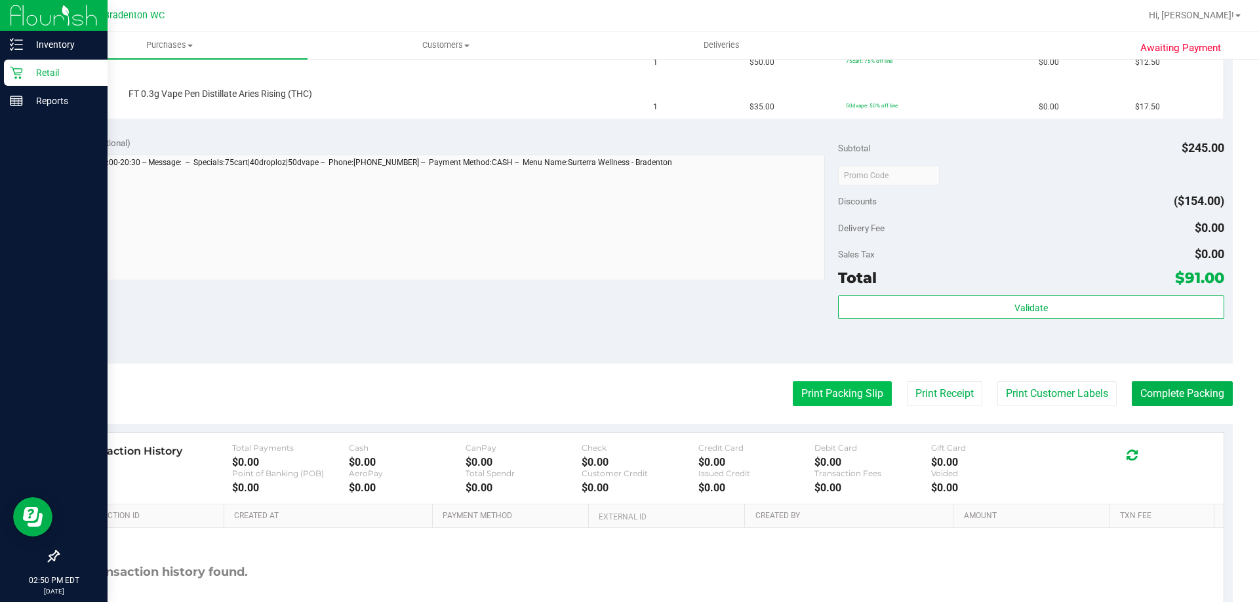
click at [836, 400] on button "Print Packing Slip" at bounding box center [842, 394] width 99 height 25
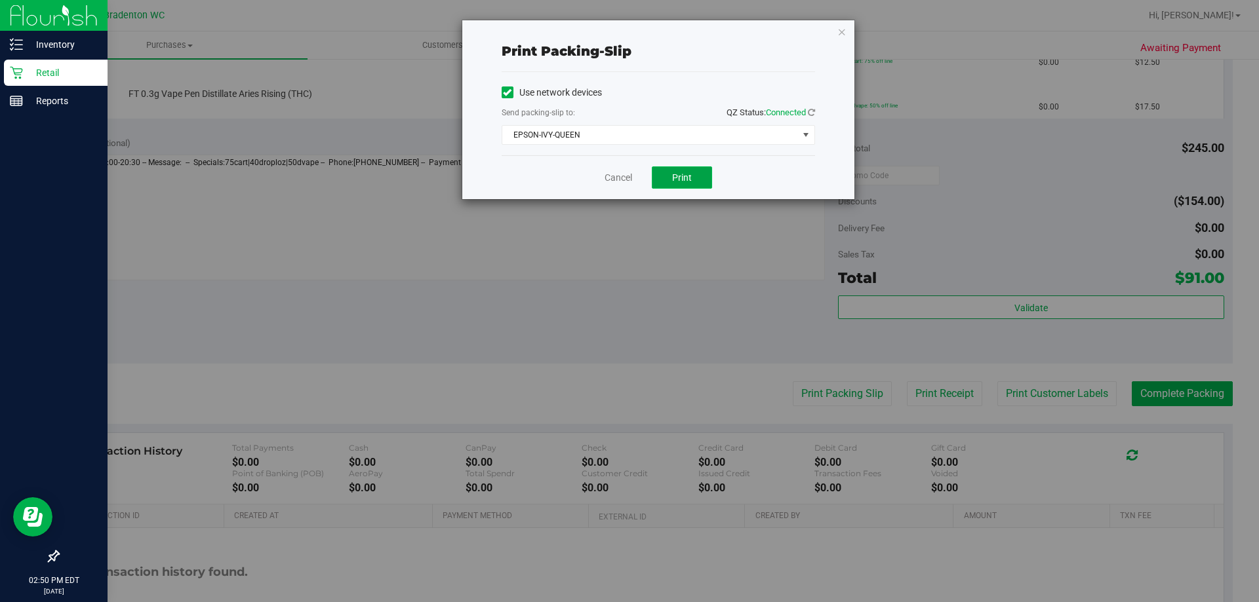
click at [697, 169] on button "Print" at bounding box center [682, 178] width 60 height 22
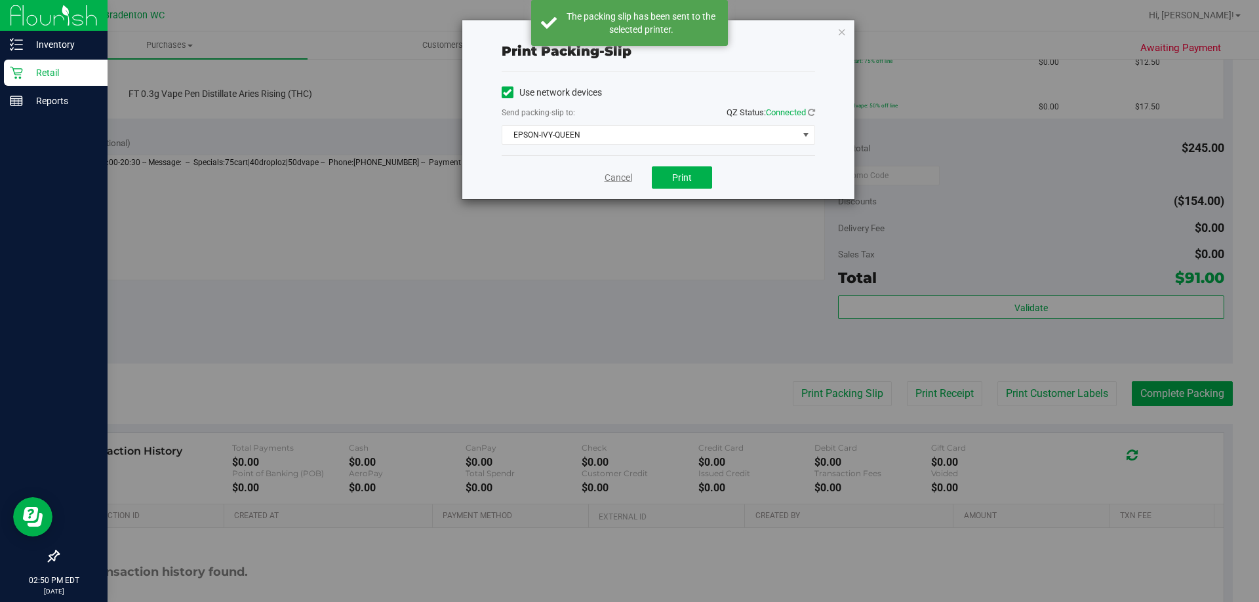
click at [606, 182] on link "Cancel" at bounding box center [618, 178] width 28 height 14
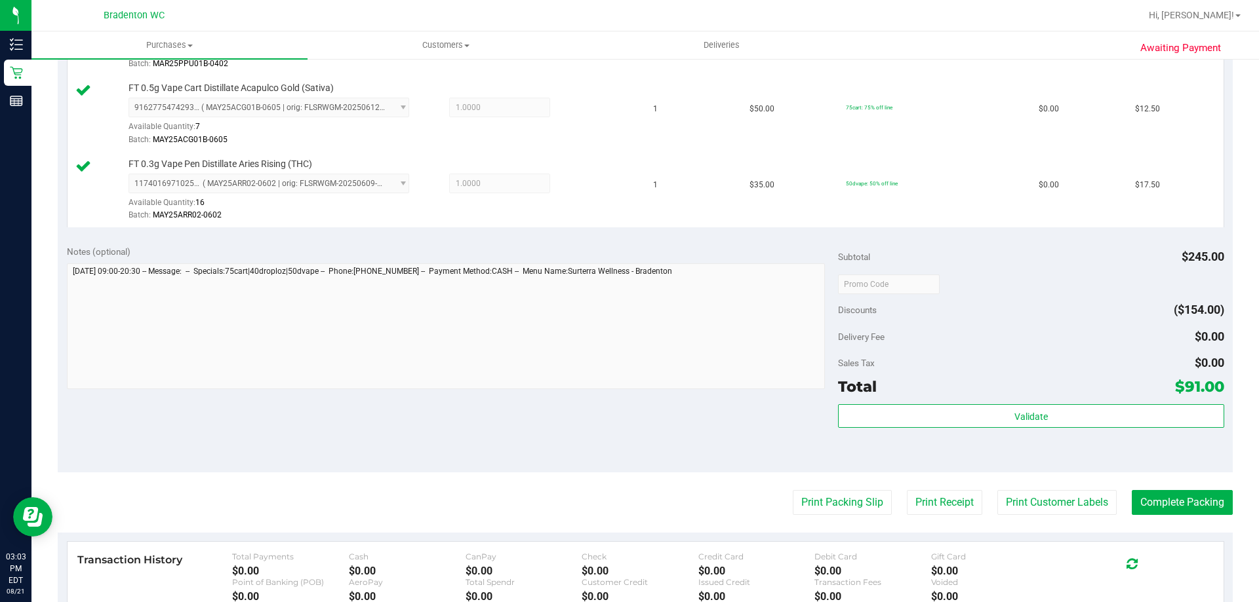
scroll to position [590, 0]
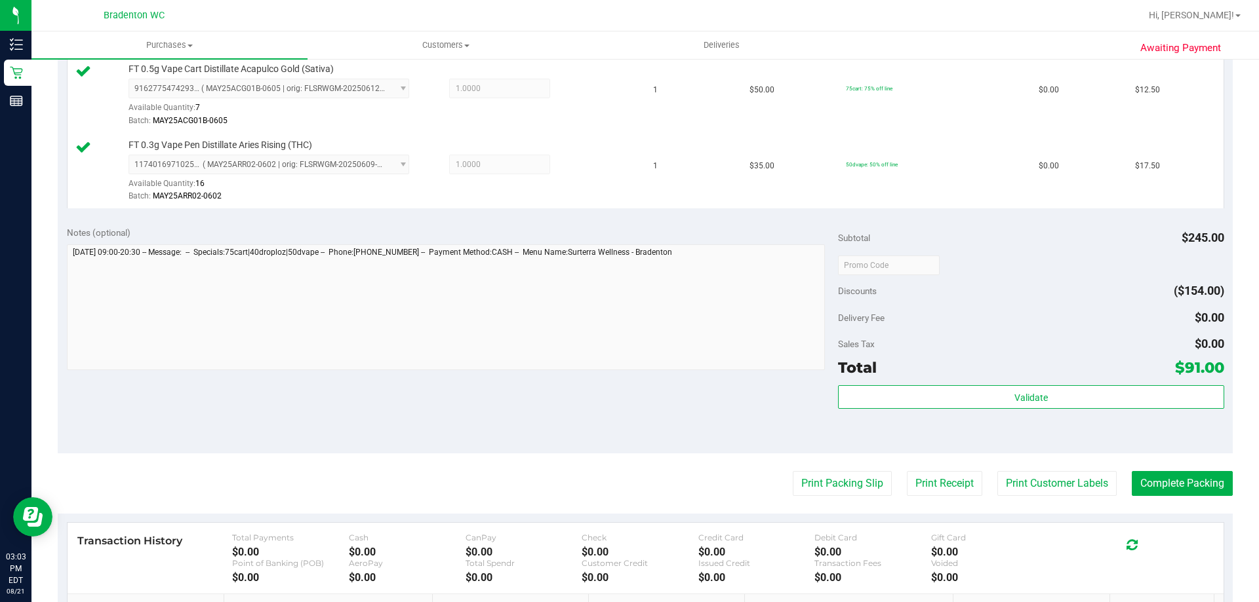
click at [976, 385] on div "Subtotal $245.00 Discounts ($154.00) Delivery Fee $0.00 Sales Tax $0.00 Total $…" at bounding box center [1030, 335] width 385 height 218
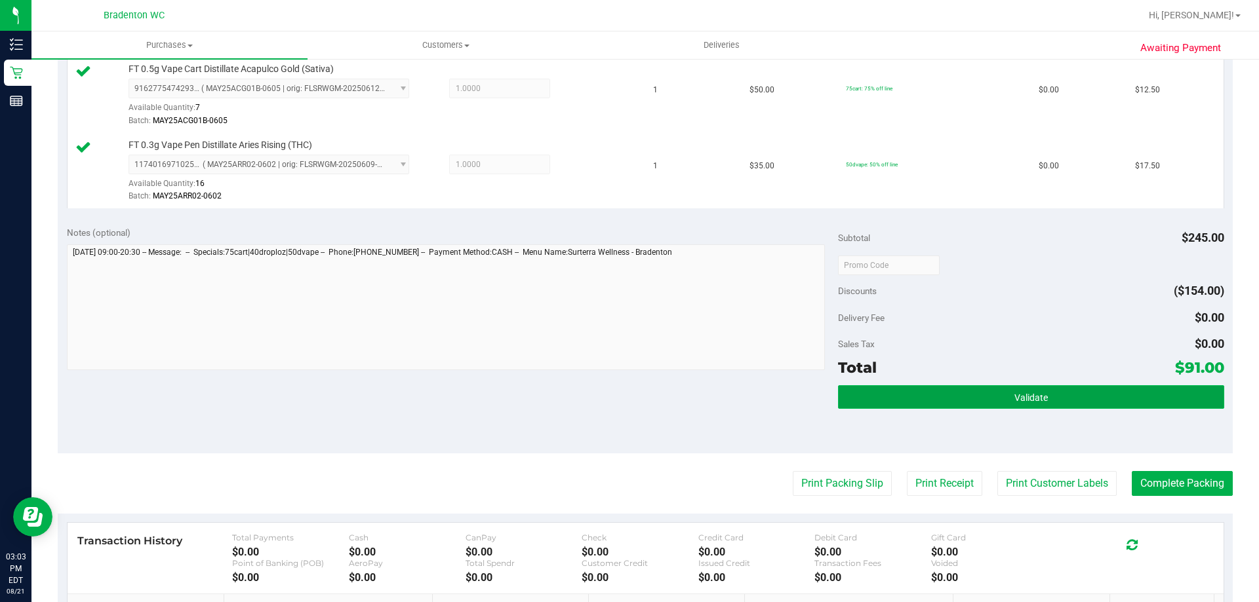
click at [975, 391] on button "Validate" at bounding box center [1030, 397] width 385 height 24
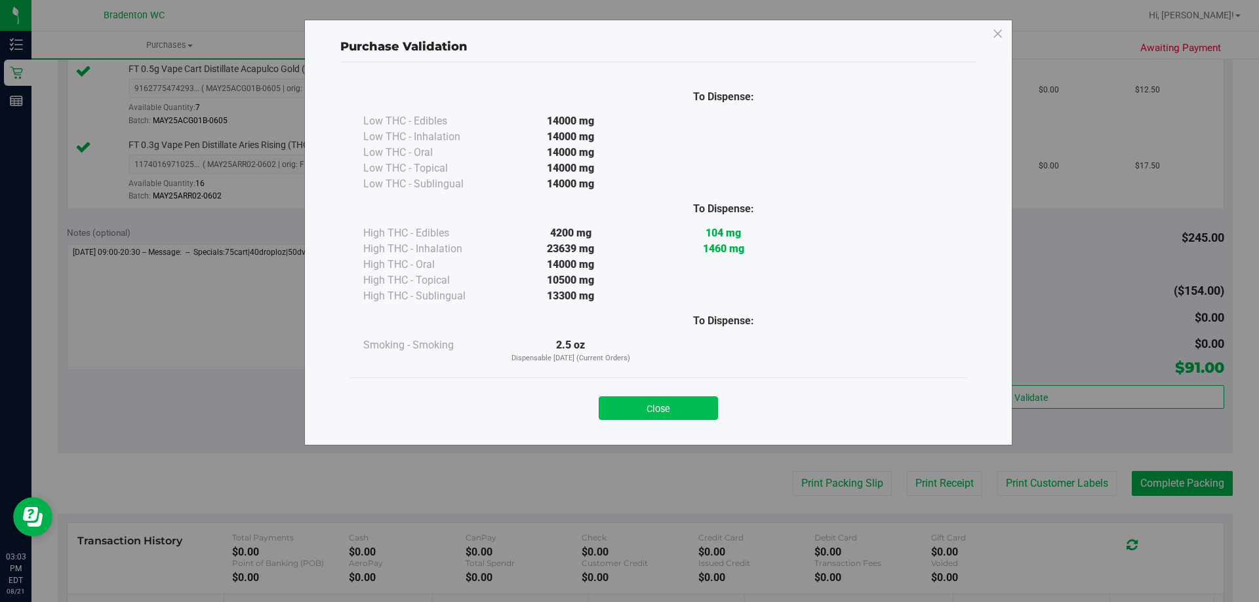
click at [677, 401] on button "Close" at bounding box center [658, 409] width 119 height 24
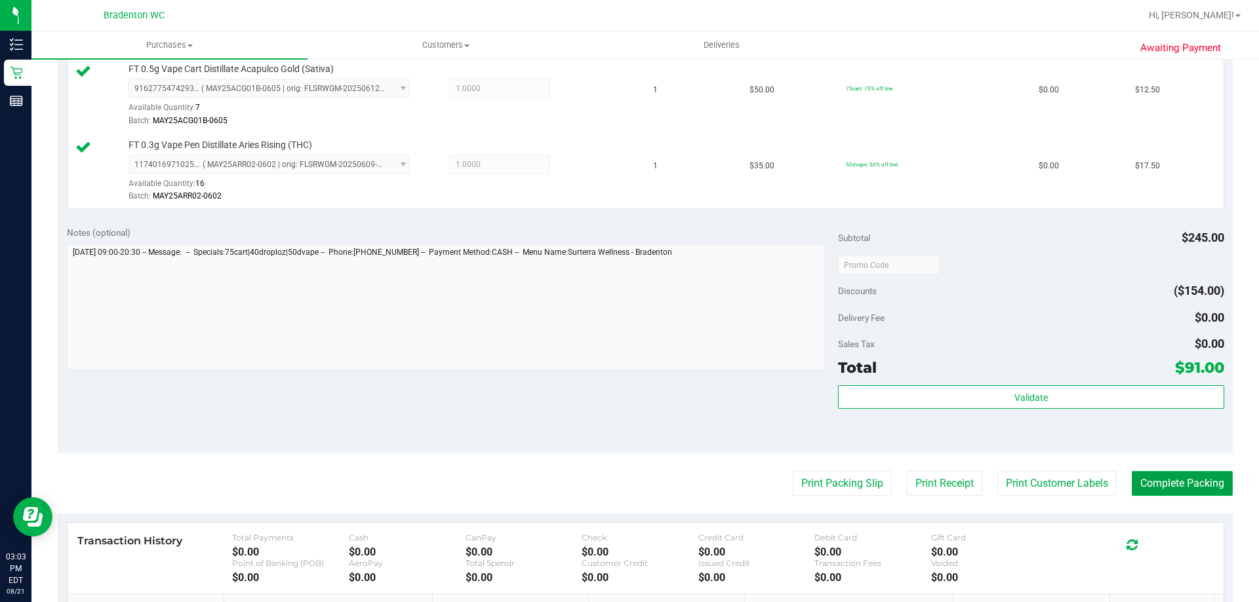
click at [1204, 479] on button "Complete Packing" at bounding box center [1182, 483] width 101 height 25
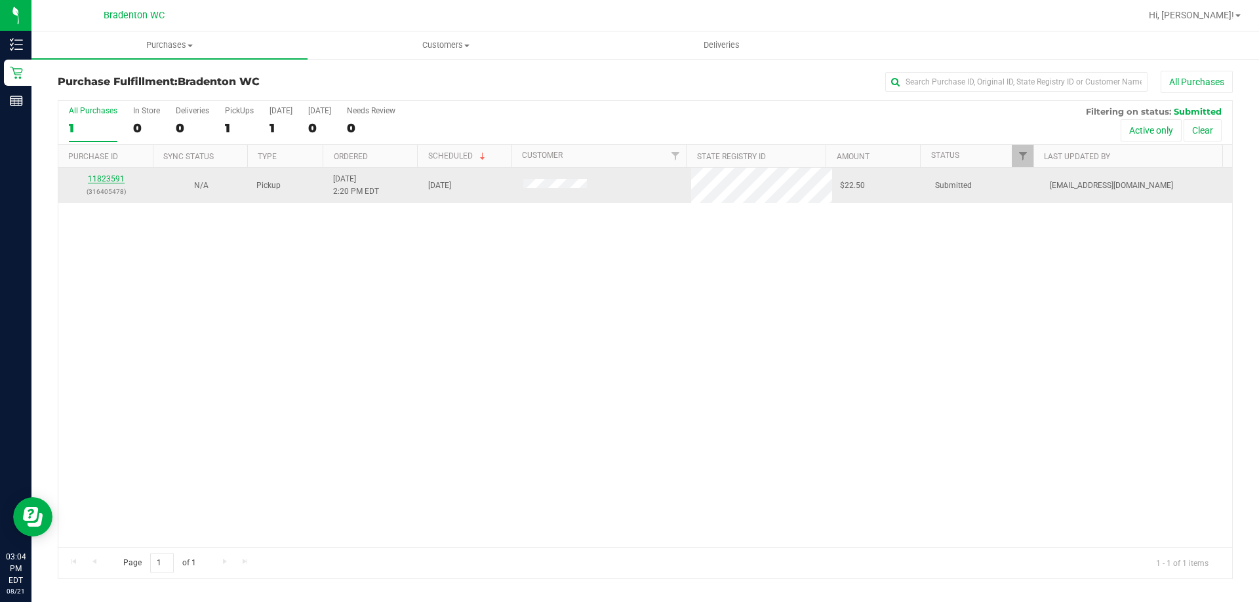
click at [117, 176] on link "11823591" at bounding box center [106, 178] width 37 height 9
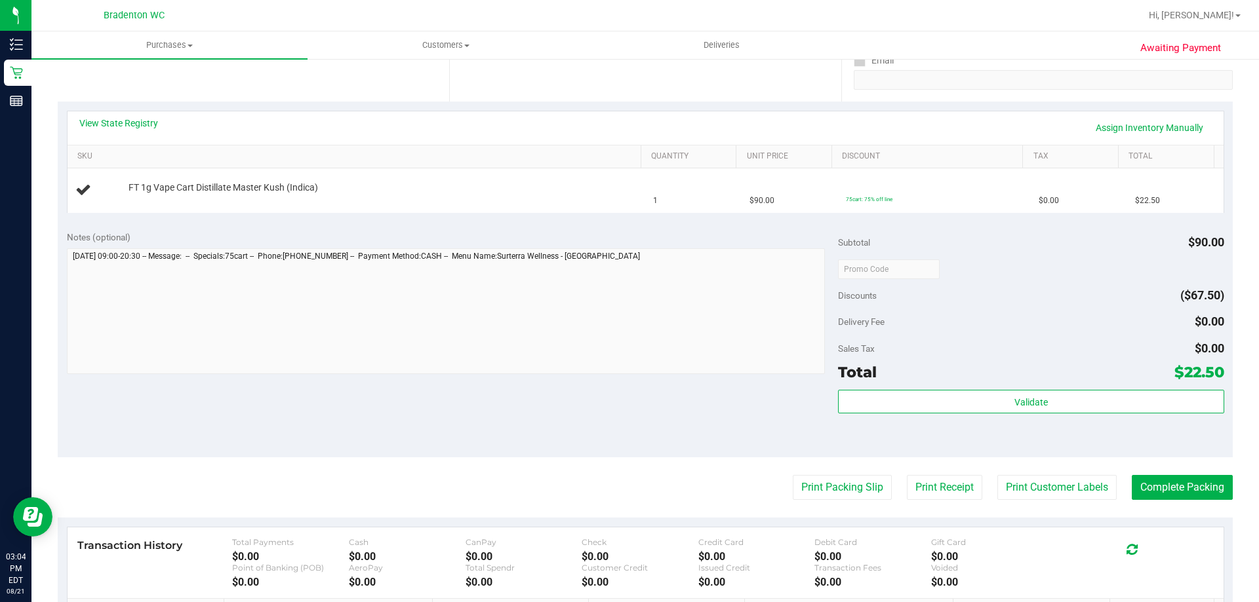
scroll to position [262, 0]
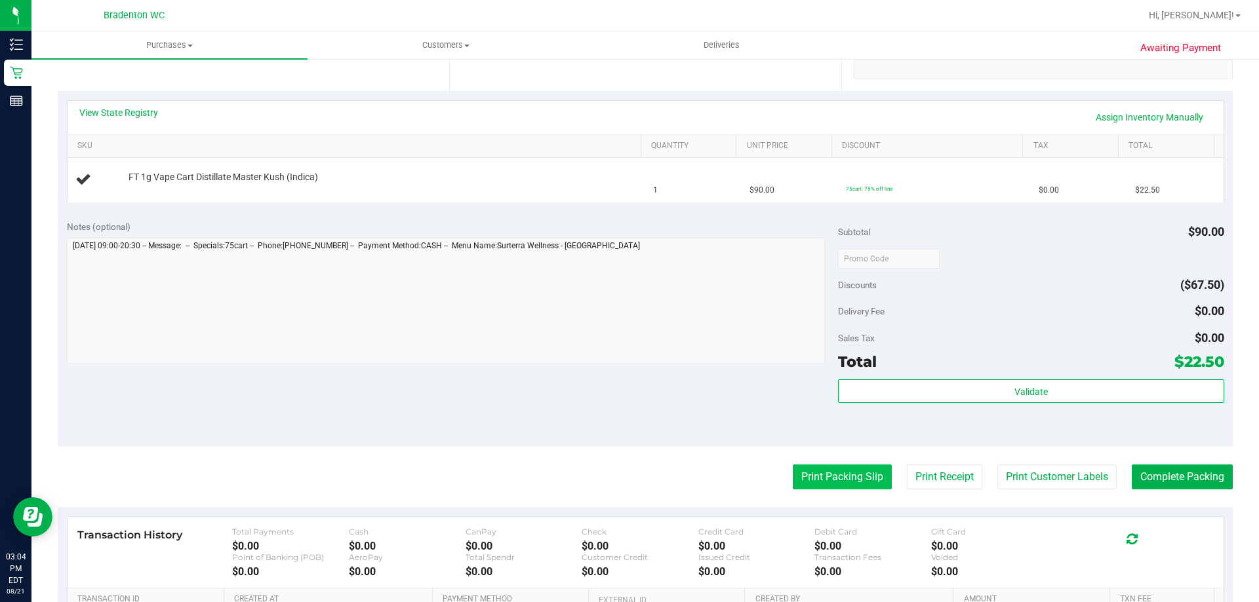
click at [793, 481] on button "Print Packing Slip" at bounding box center [842, 477] width 99 height 25
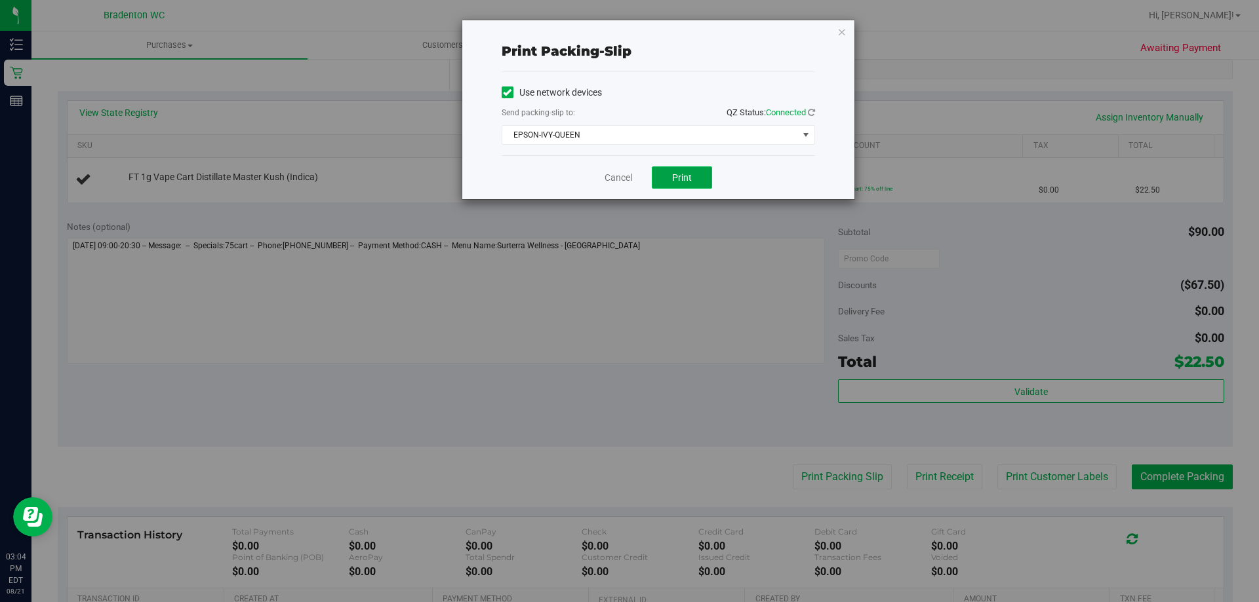
click at [691, 182] on span "Print" at bounding box center [682, 177] width 20 height 10
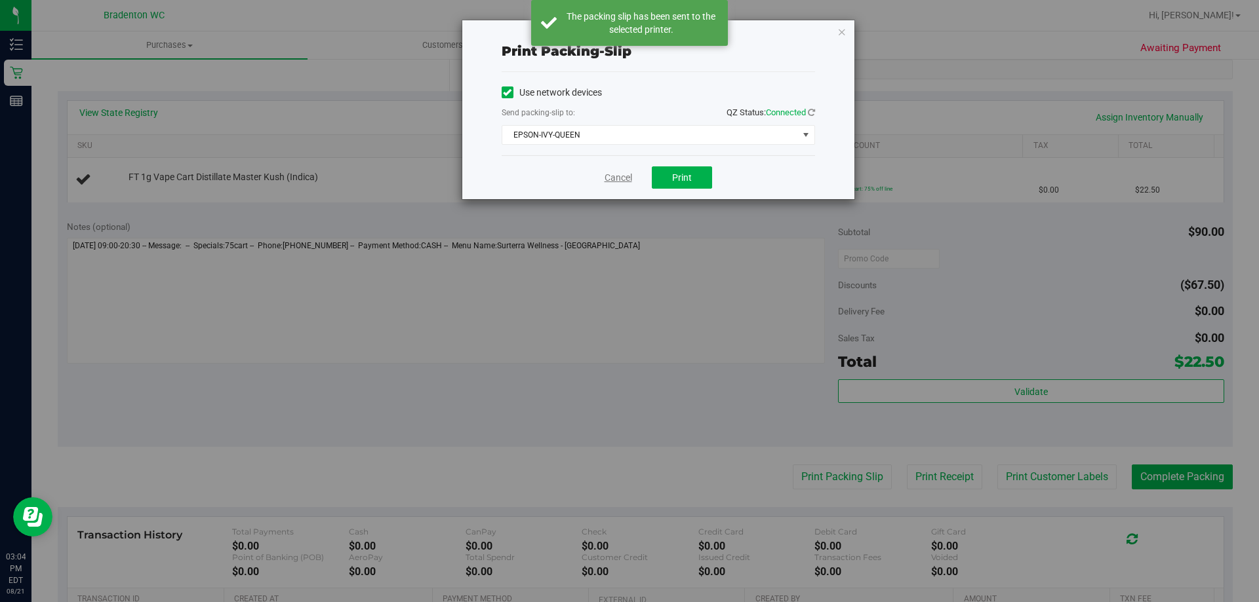
click at [609, 182] on link "Cancel" at bounding box center [618, 178] width 28 height 14
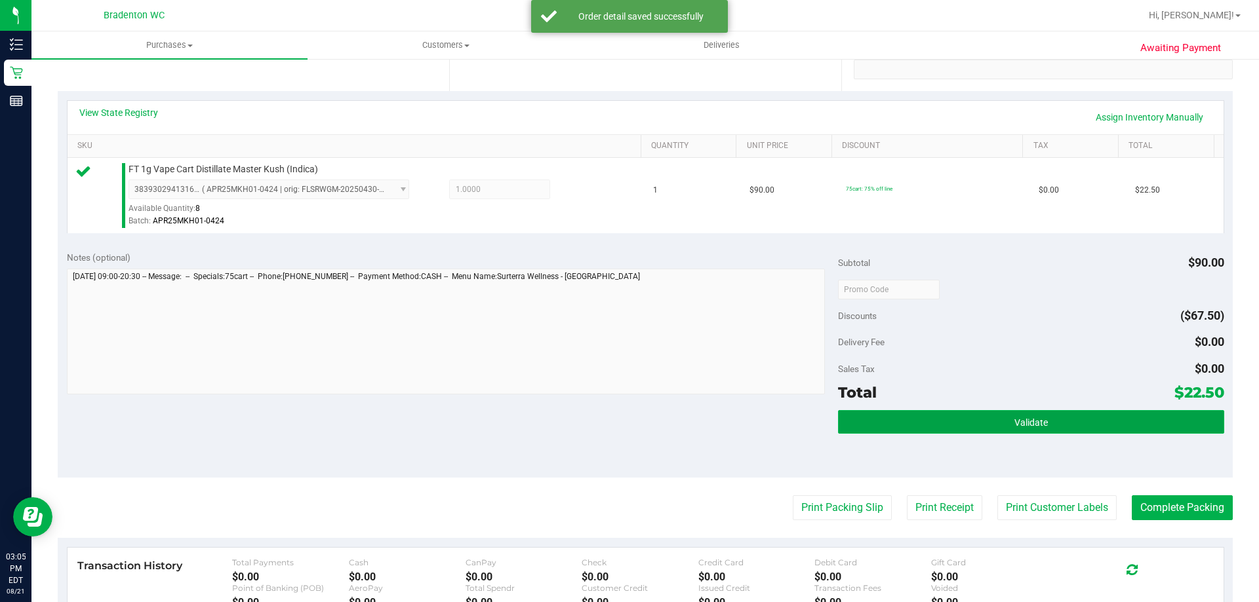
click at [931, 416] on button "Validate" at bounding box center [1030, 422] width 385 height 24
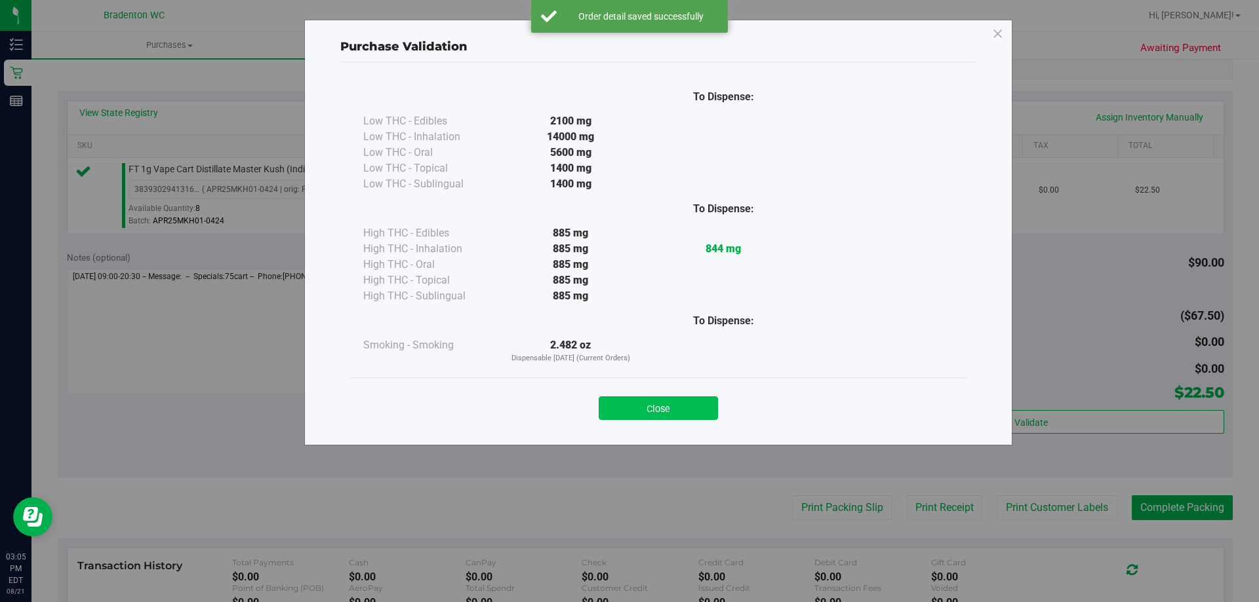
click at [688, 405] on button "Close" at bounding box center [658, 409] width 119 height 24
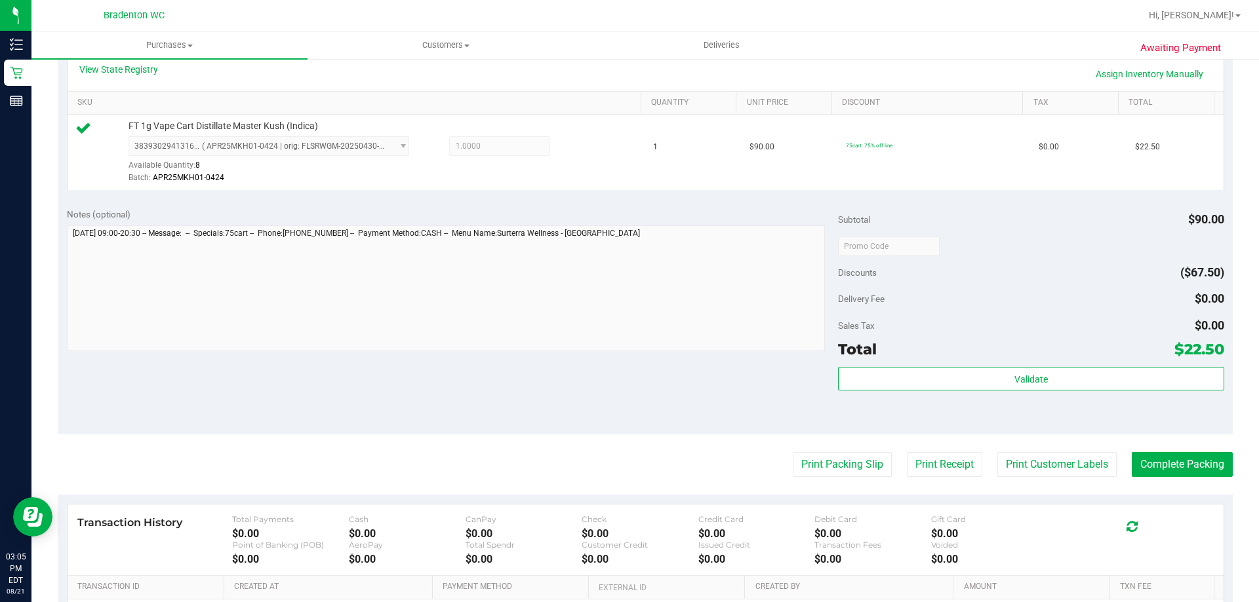
scroll to position [328, 0]
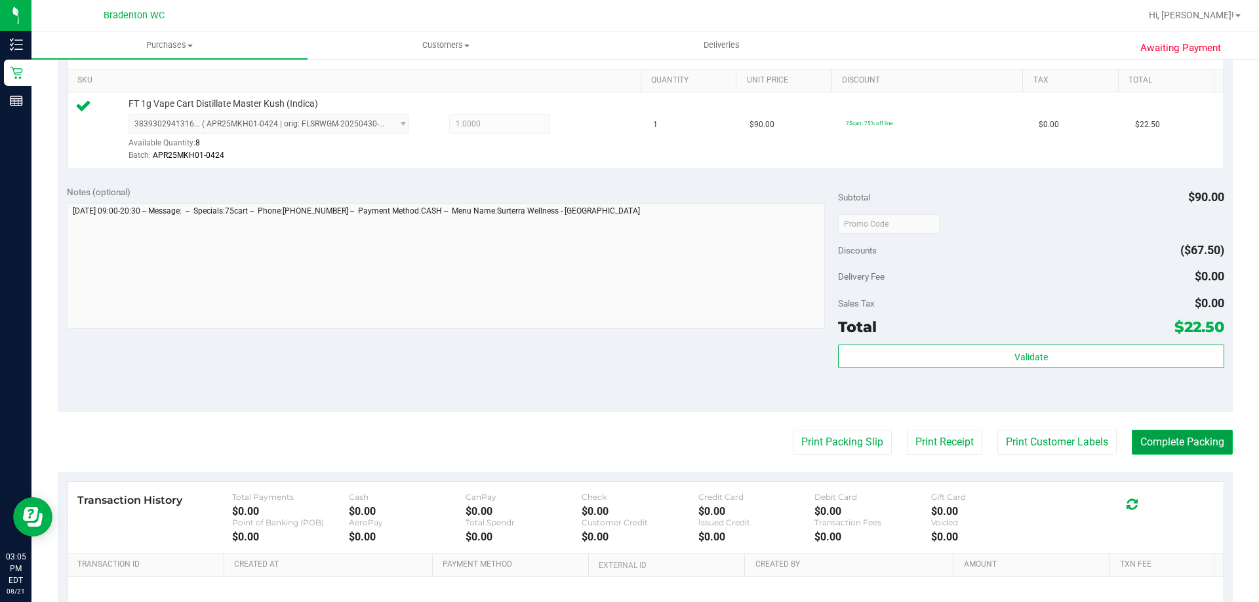
click at [1156, 438] on button "Complete Packing" at bounding box center [1182, 442] width 101 height 25
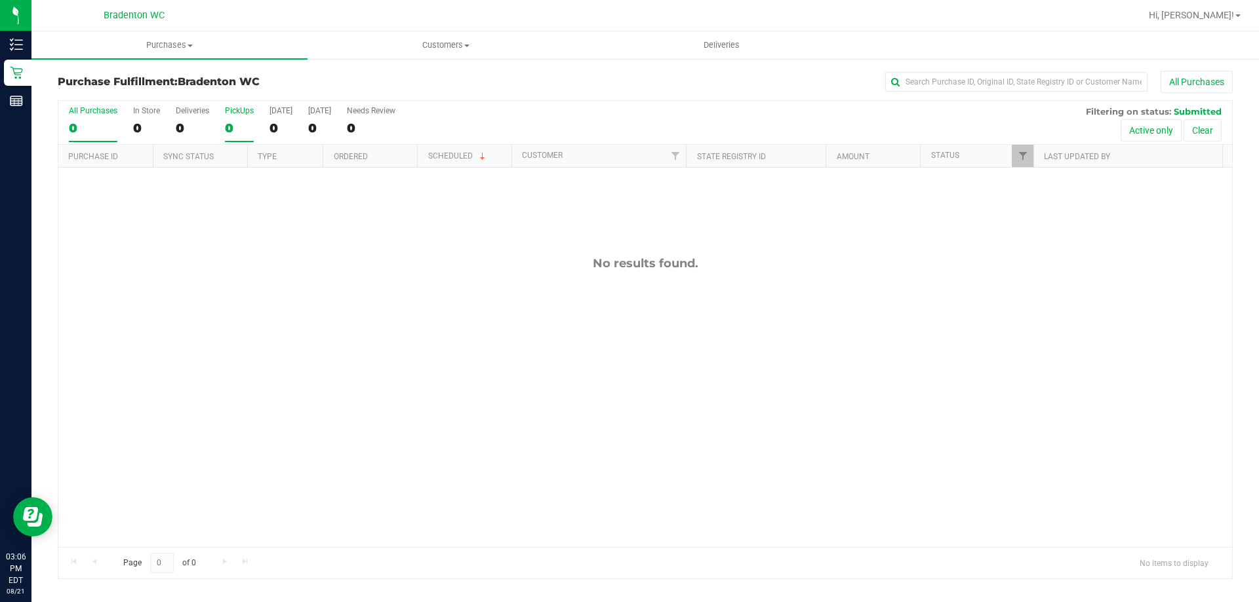
click at [237, 122] on div "0" at bounding box center [239, 128] width 29 height 15
click at [0, 0] on input "PickUps 0" at bounding box center [0, 0] width 0 height 0
click at [1223, 12] on span "Hi, [PERSON_NAME]!" at bounding box center [1191, 15] width 85 height 10
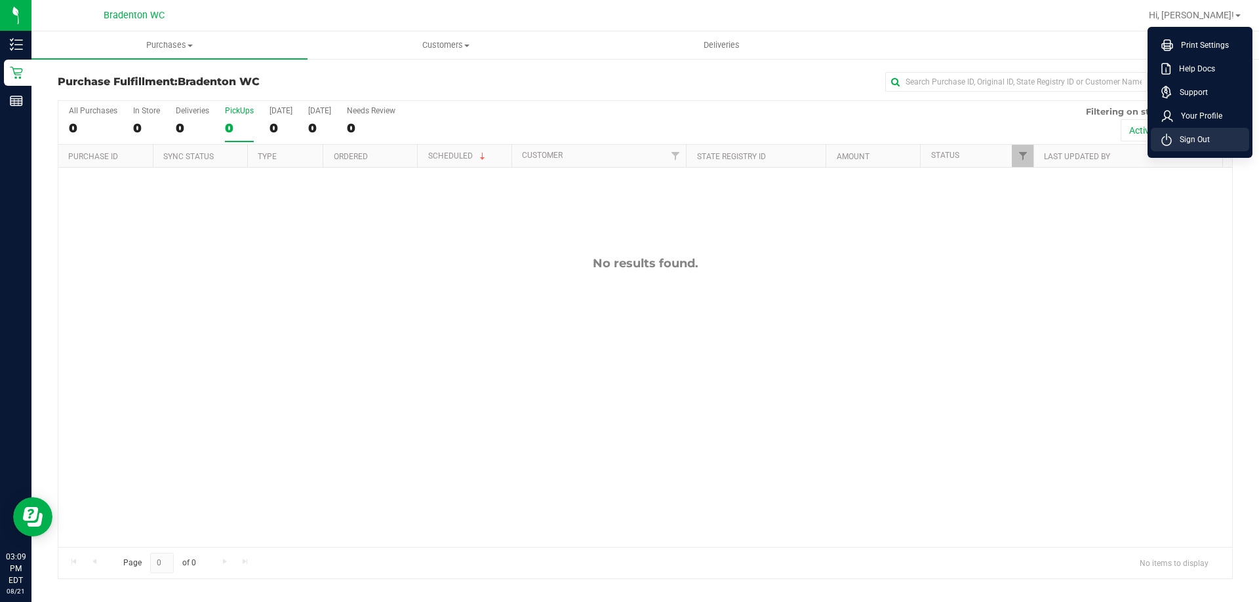
click at [1199, 135] on span "Sign Out" at bounding box center [1191, 139] width 38 height 13
